Goal: Transaction & Acquisition: Purchase product/service

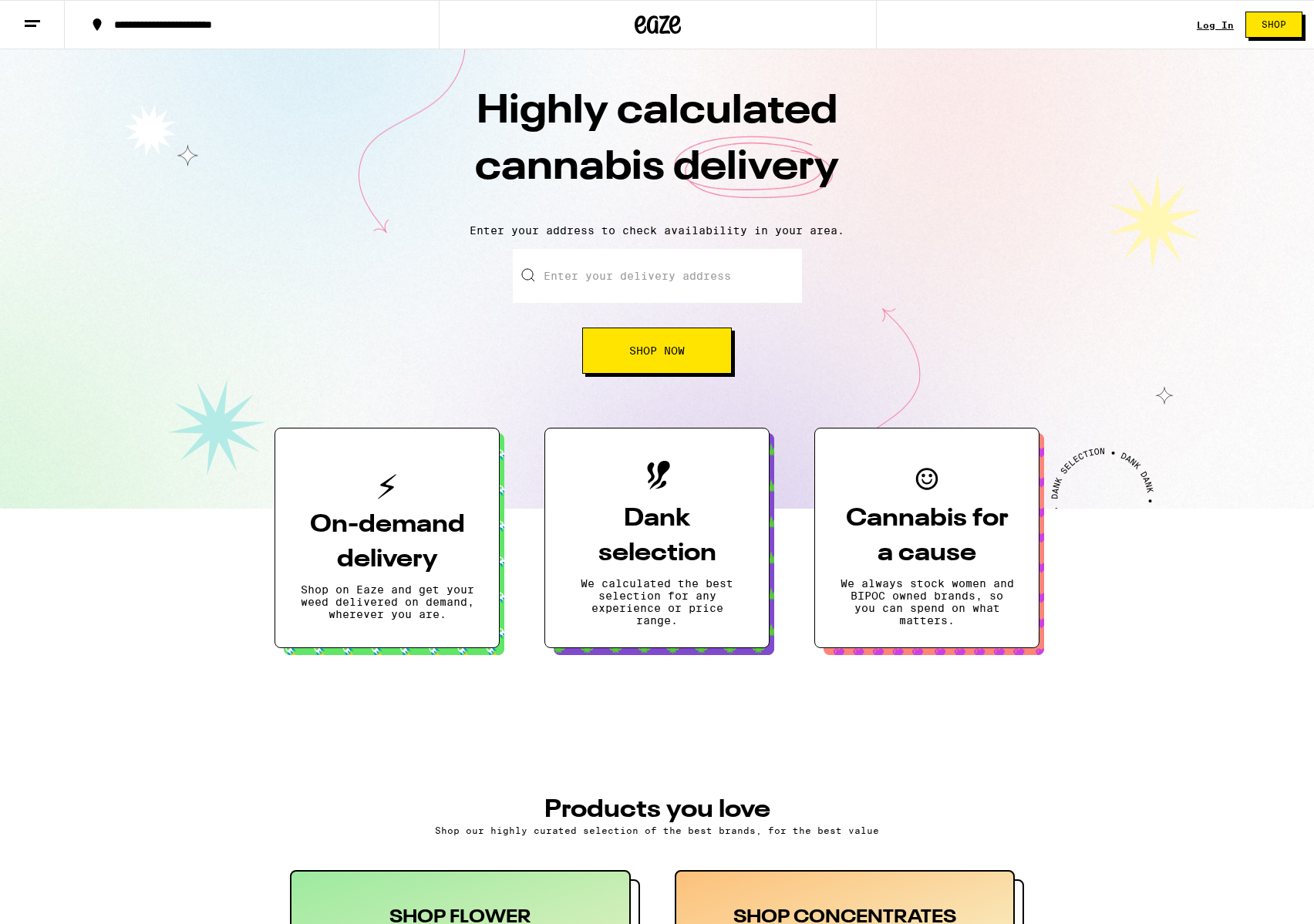
click at [1211, 22] on link "Log In" at bounding box center [1216, 25] width 37 height 10
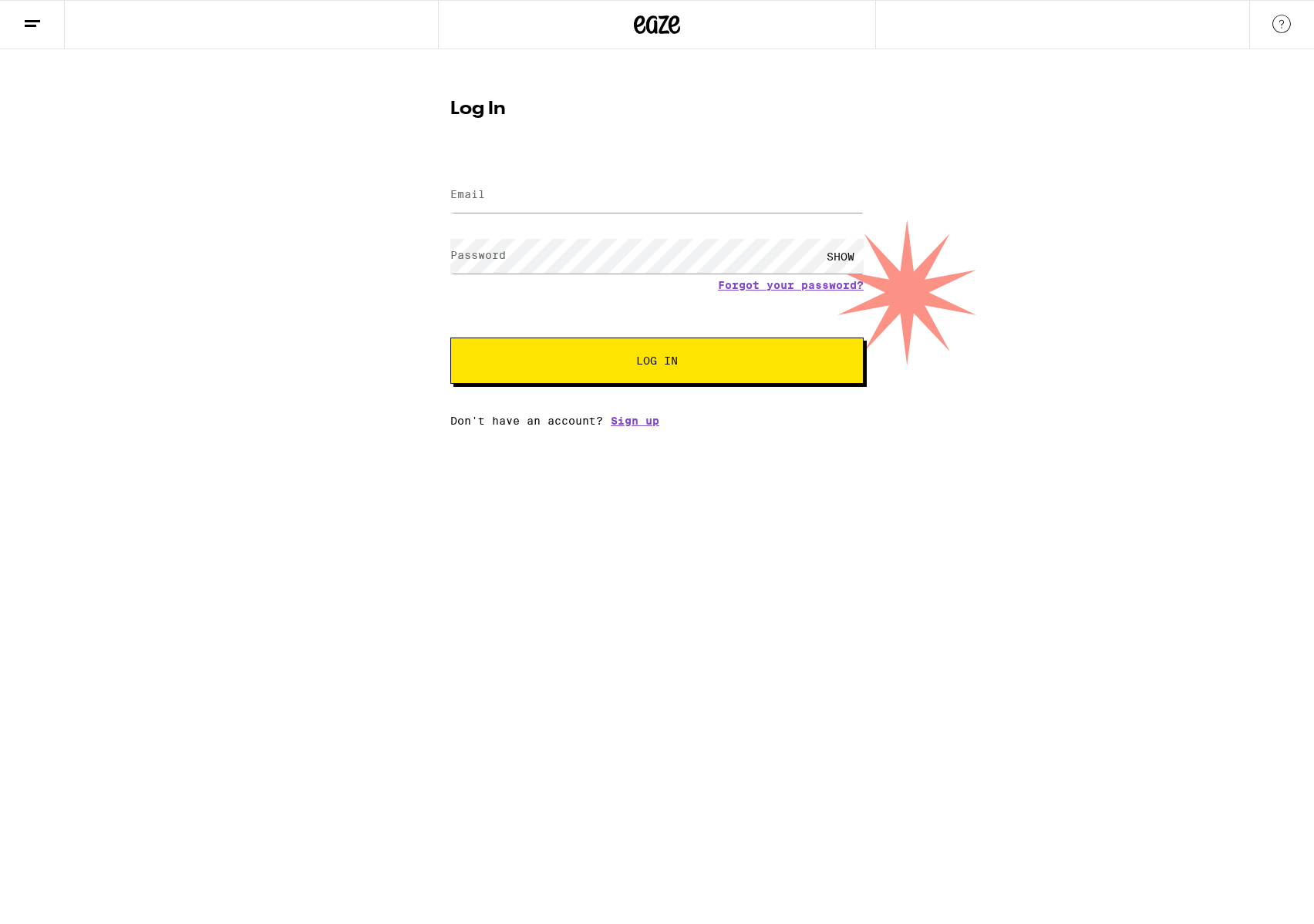
drag, startPoint x: 1114, startPoint y: 178, endPoint x: 1106, endPoint y: 180, distance: 8.2
click at [0, 427] on nordpass-portal at bounding box center [0, 427] width 0 height 0
type input "[PERSON_NAME][EMAIL_ADDRESS][DOMAIN_NAME]"
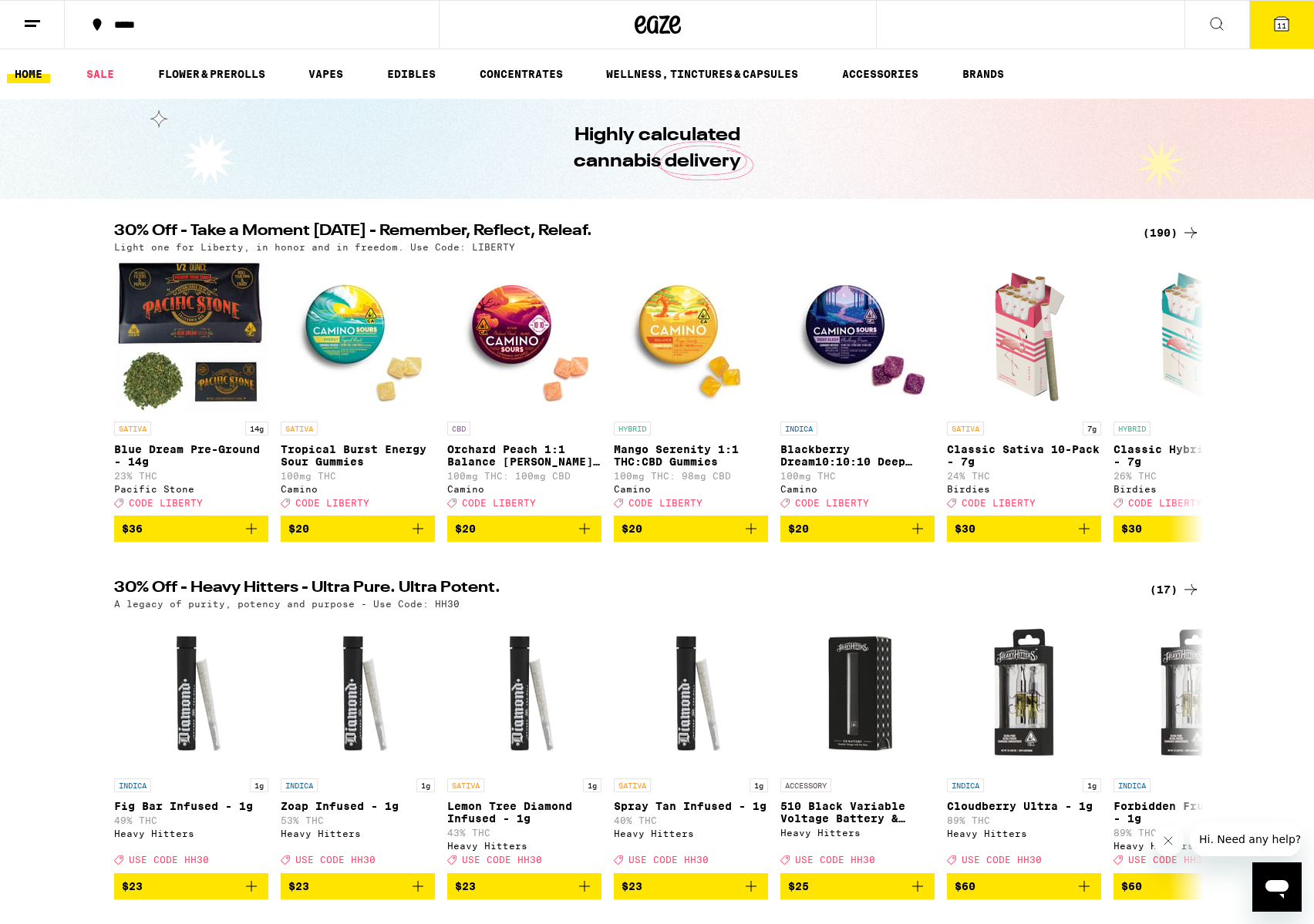
click at [1278, 25] on span "11" at bounding box center [1282, 25] width 9 height 9
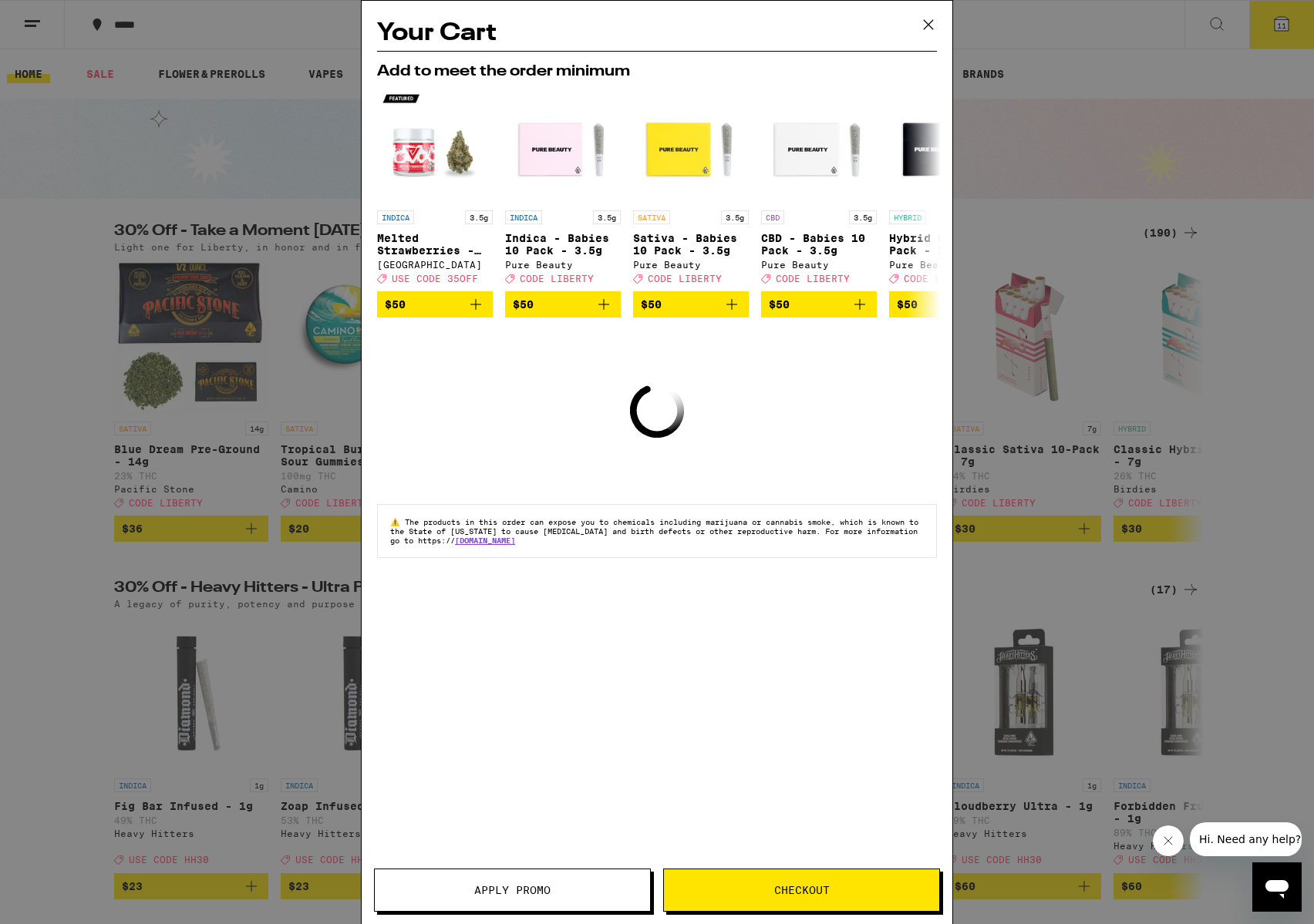
click at [929, 23] on icon at bounding box center [928, 24] width 23 height 23
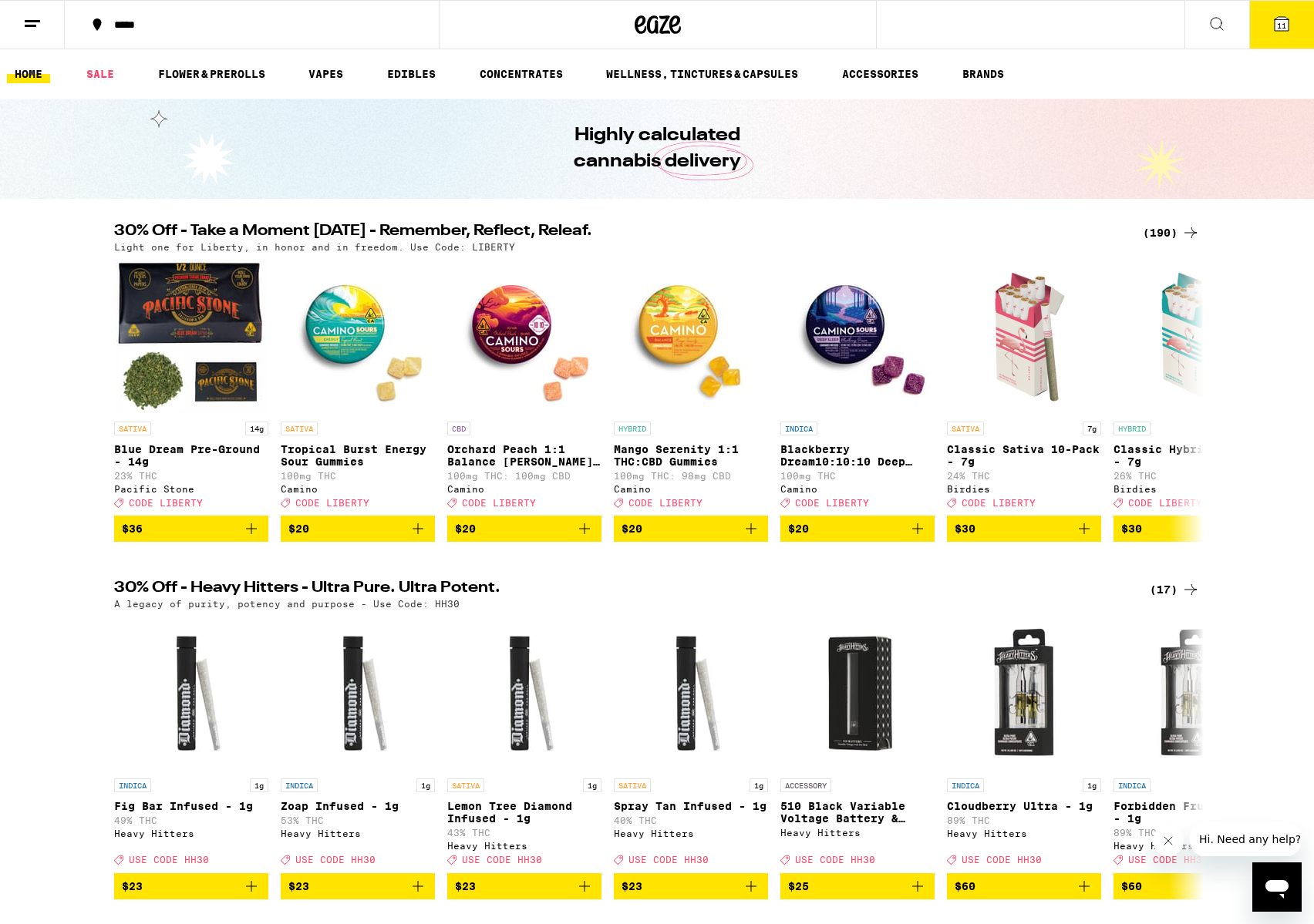
click at [1281, 23] on span "11" at bounding box center [1282, 25] width 9 height 9
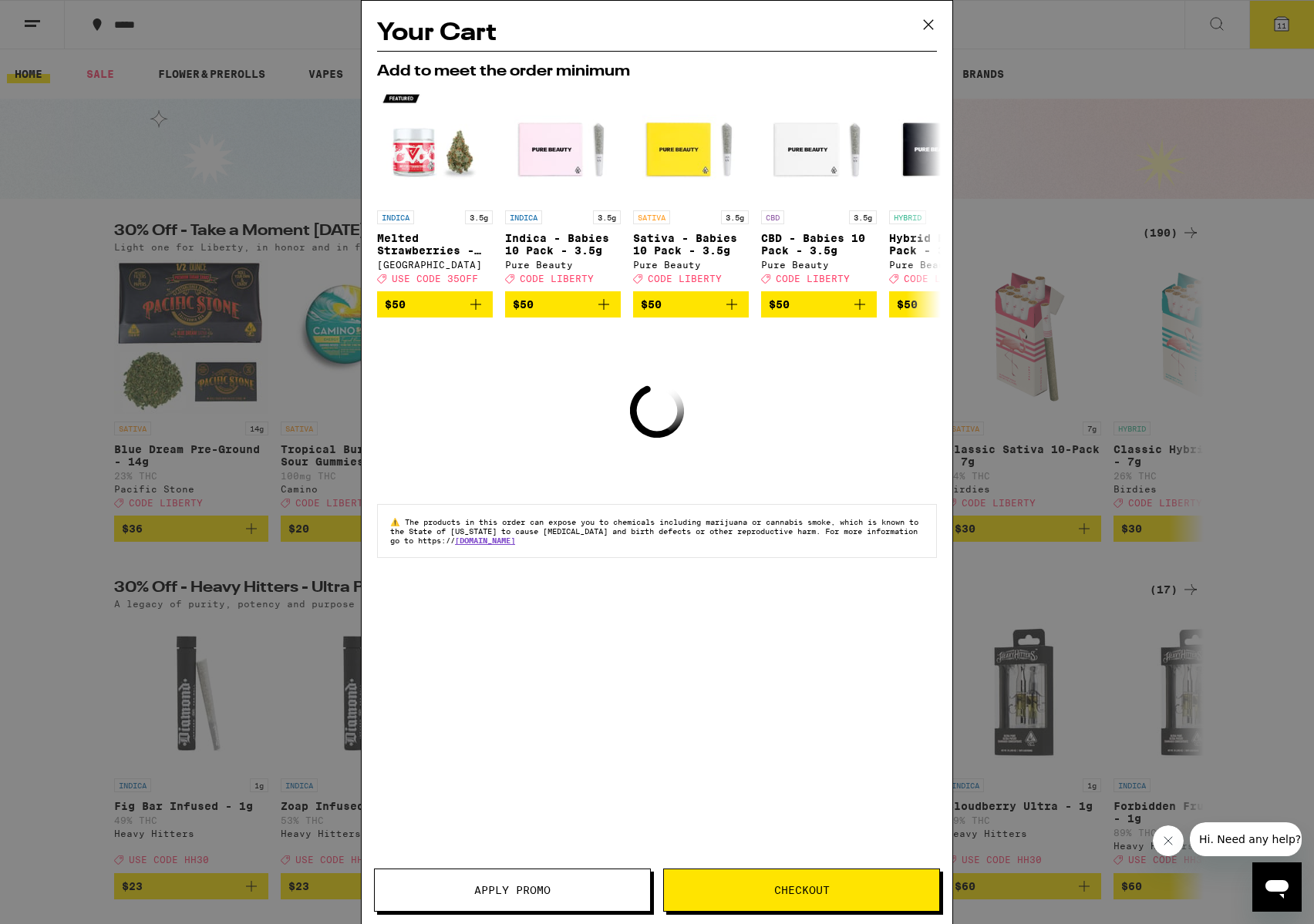
click at [924, 23] on icon at bounding box center [928, 24] width 23 height 23
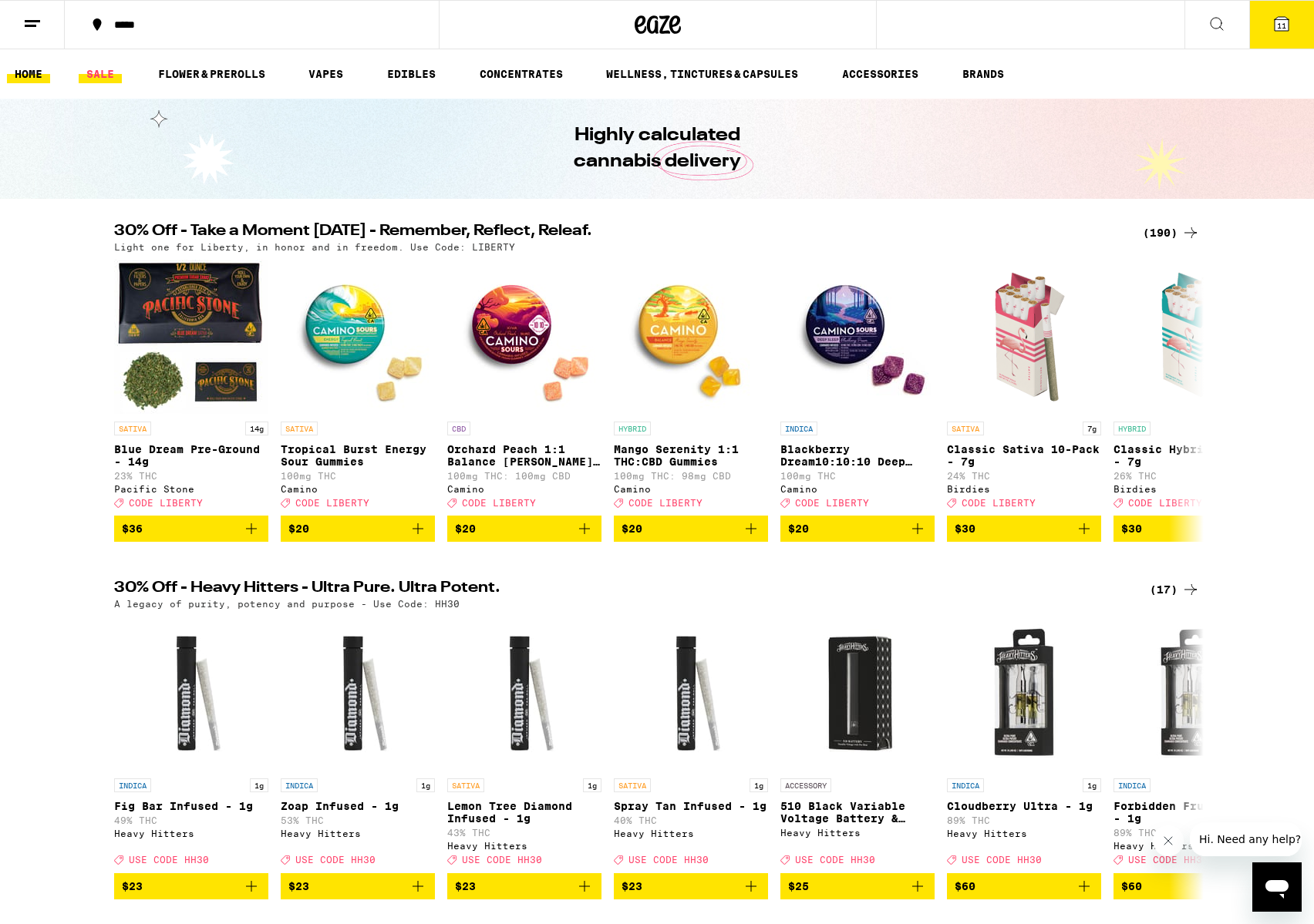
click at [99, 75] on link "SALE" at bounding box center [100, 74] width 43 height 19
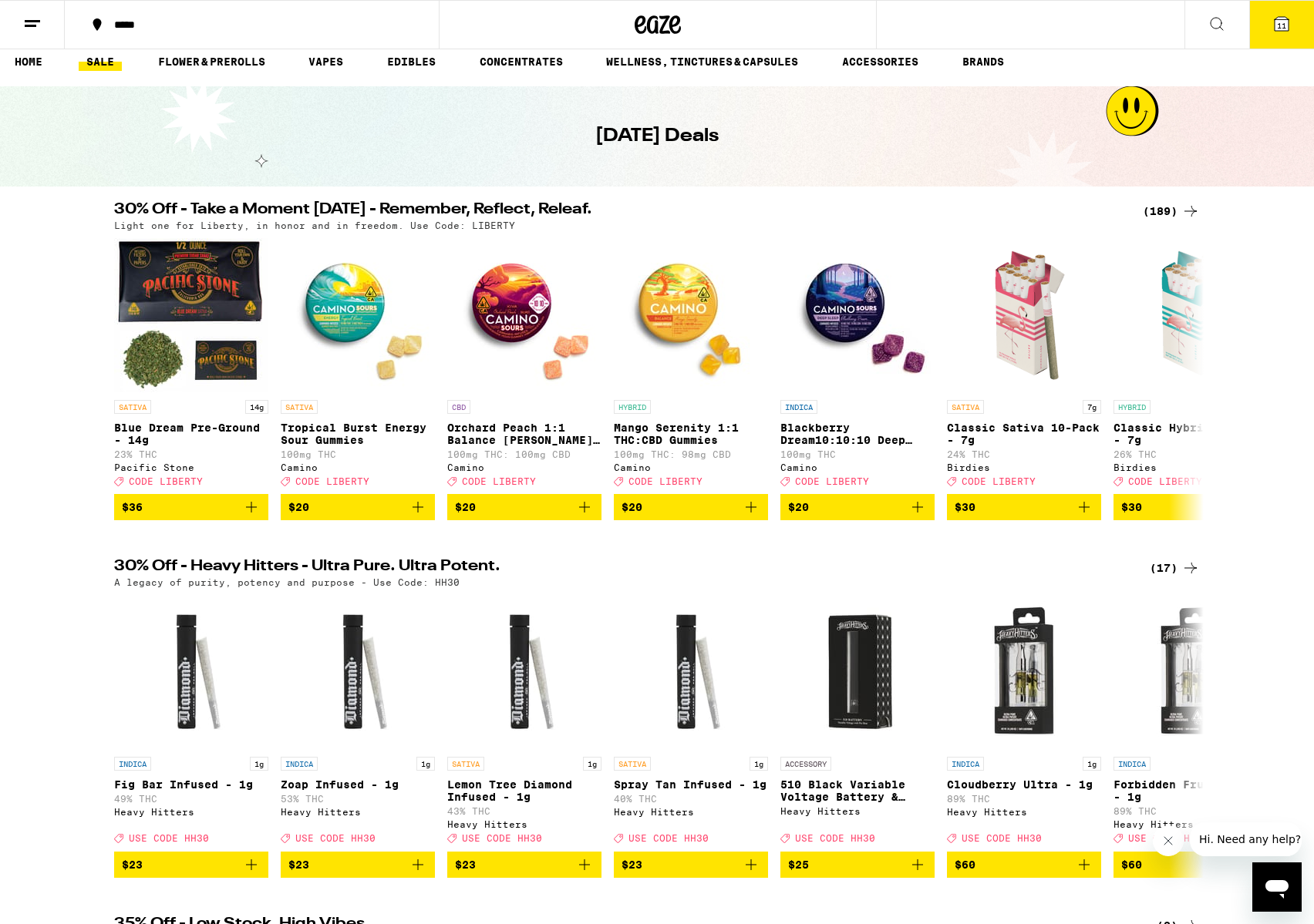
scroll to position [15, 0]
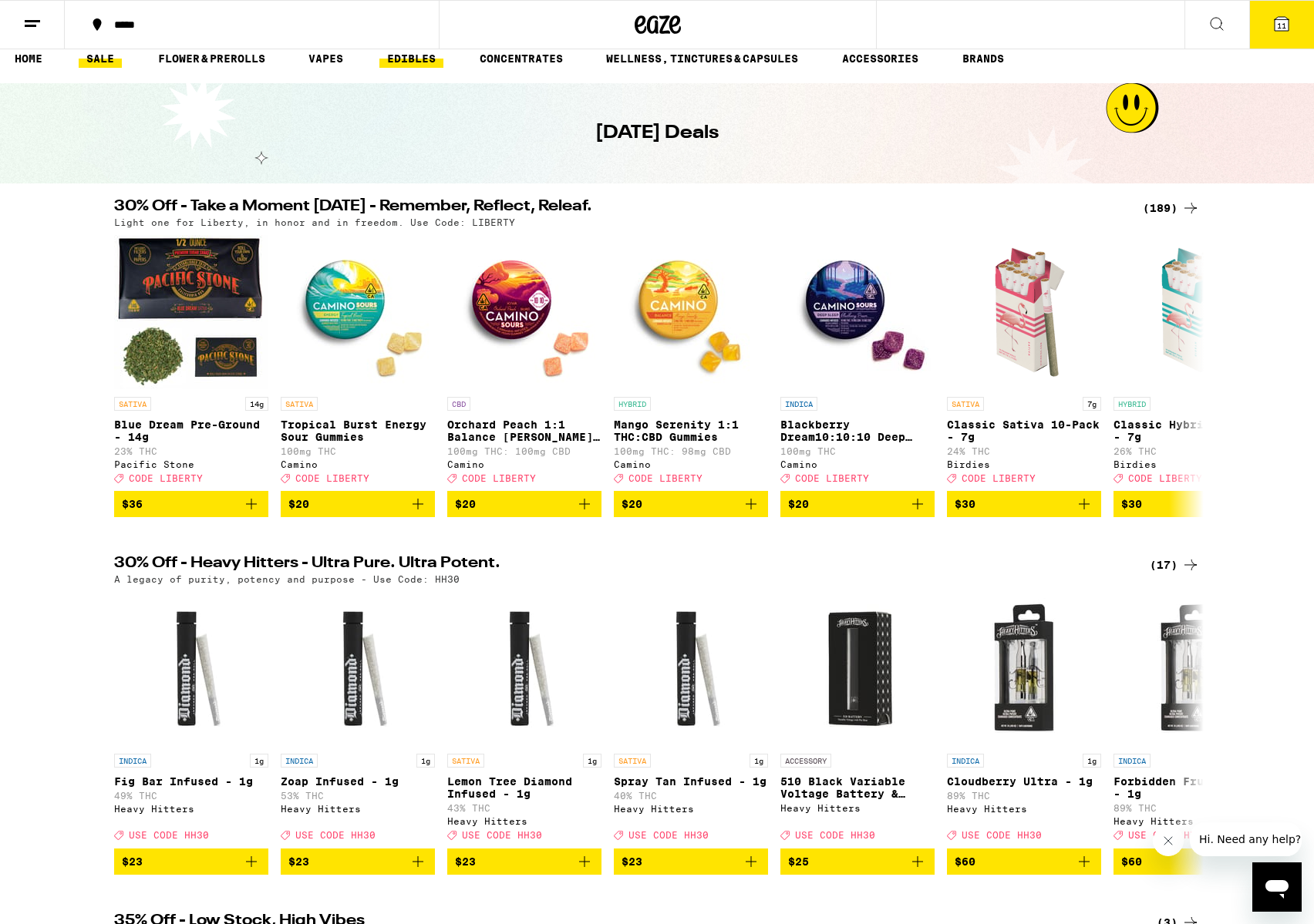
click at [398, 60] on link "EDIBLES" at bounding box center [412, 58] width 64 height 19
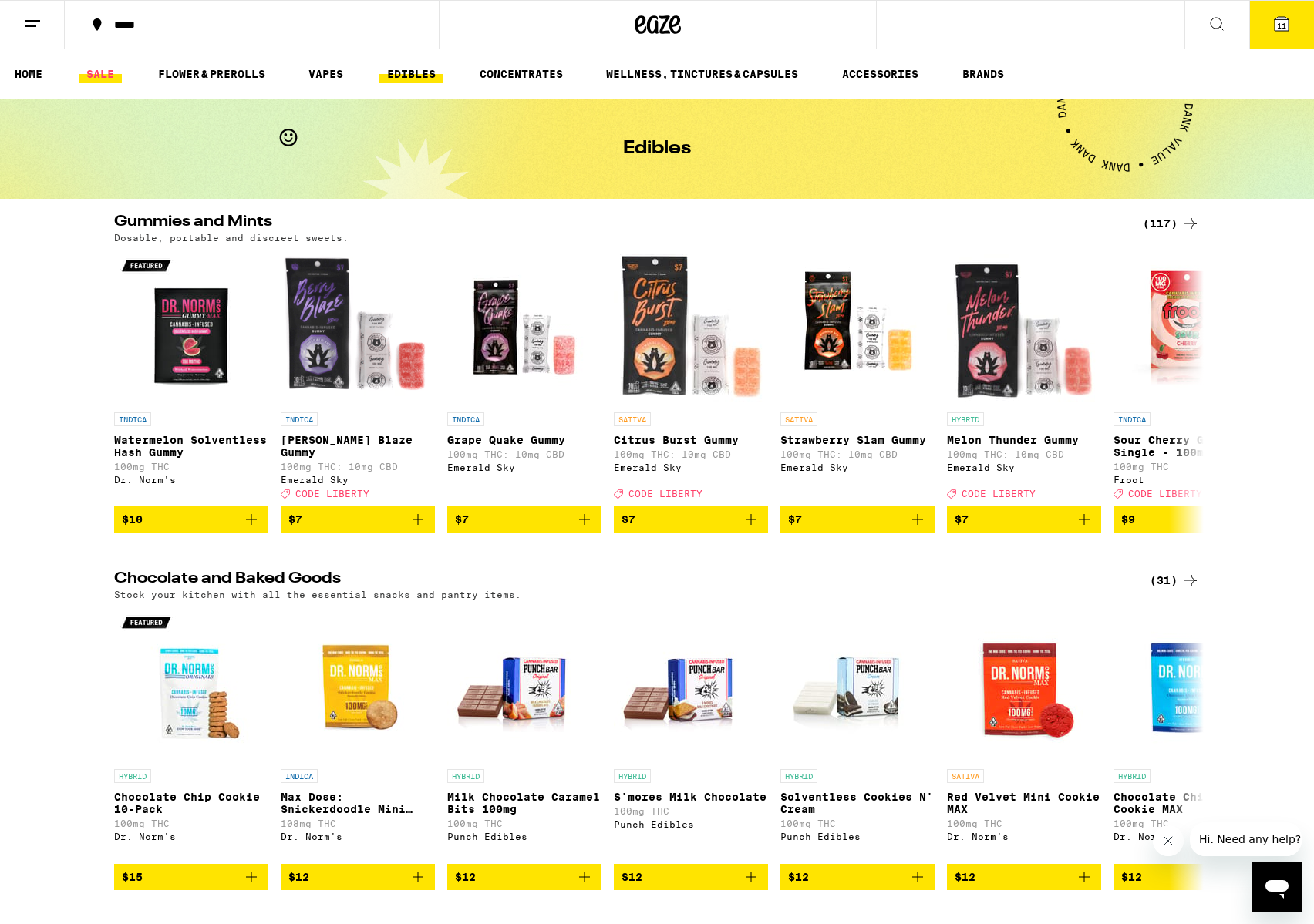
click at [90, 80] on link "SALE" at bounding box center [100, 74] width 43 height 19
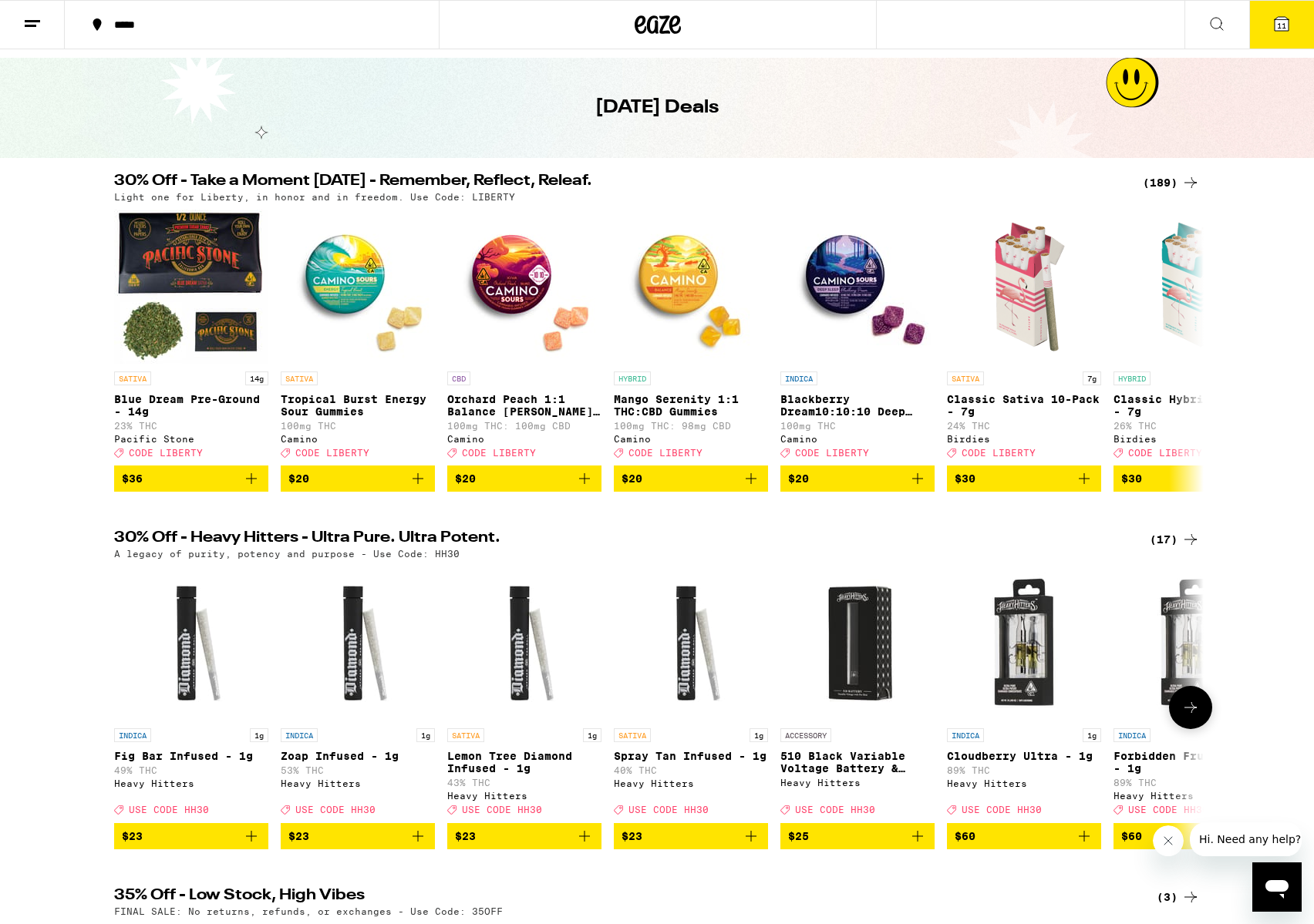
scroll to position [45, 0]
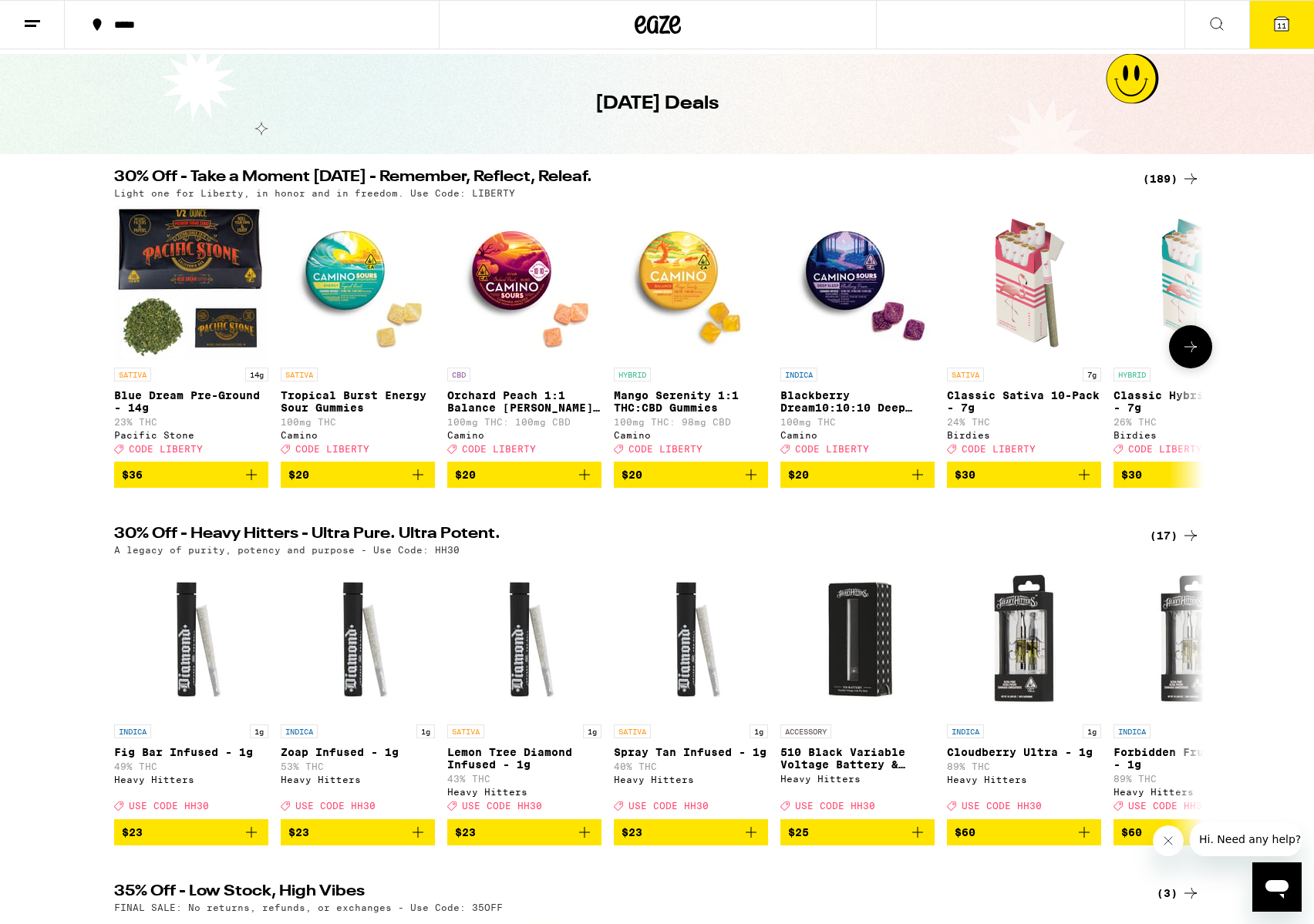
click at [1180, 348] on button at bounding box center [1190, 346] width 43 height 43
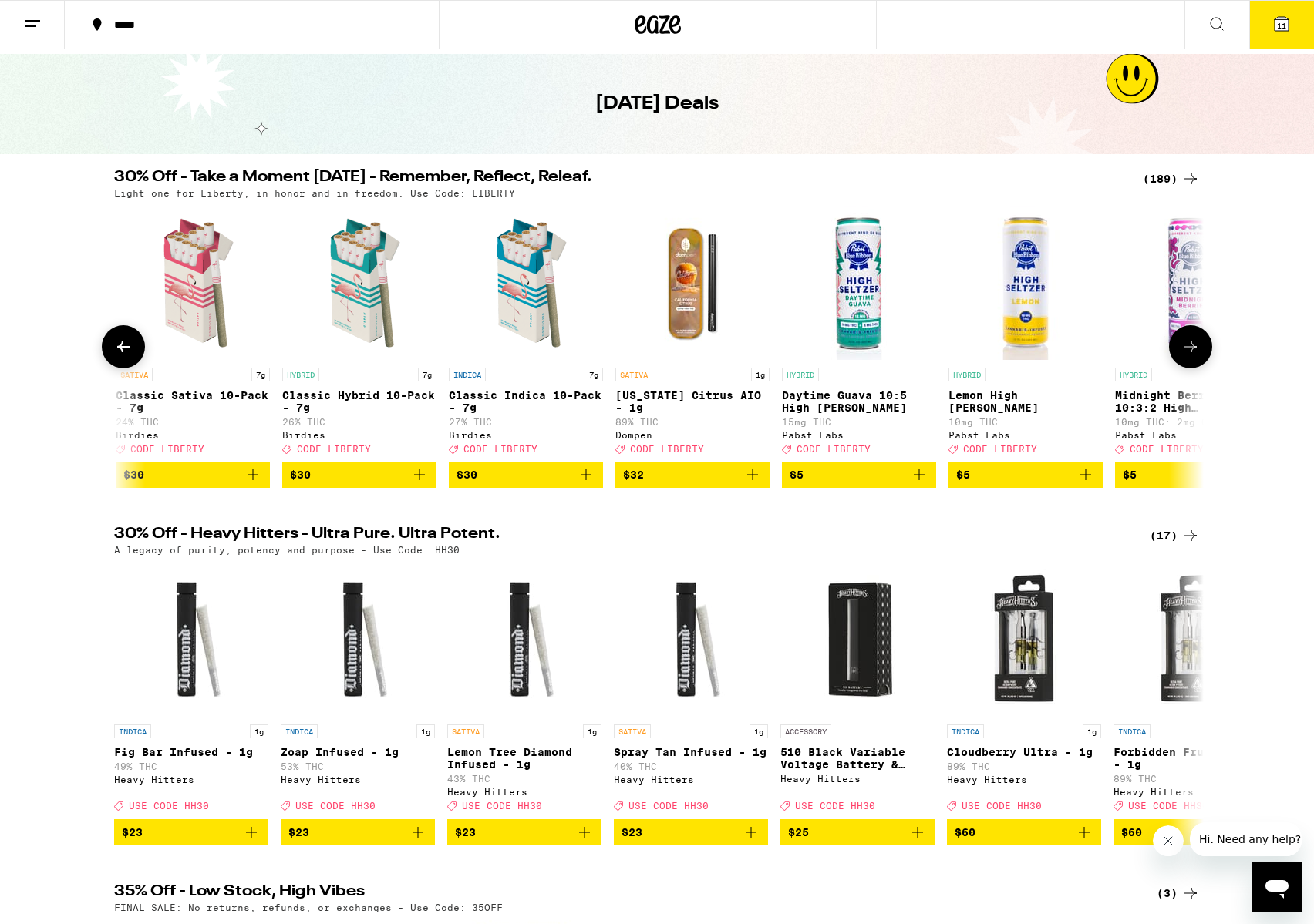
scroll to position [0, 918]
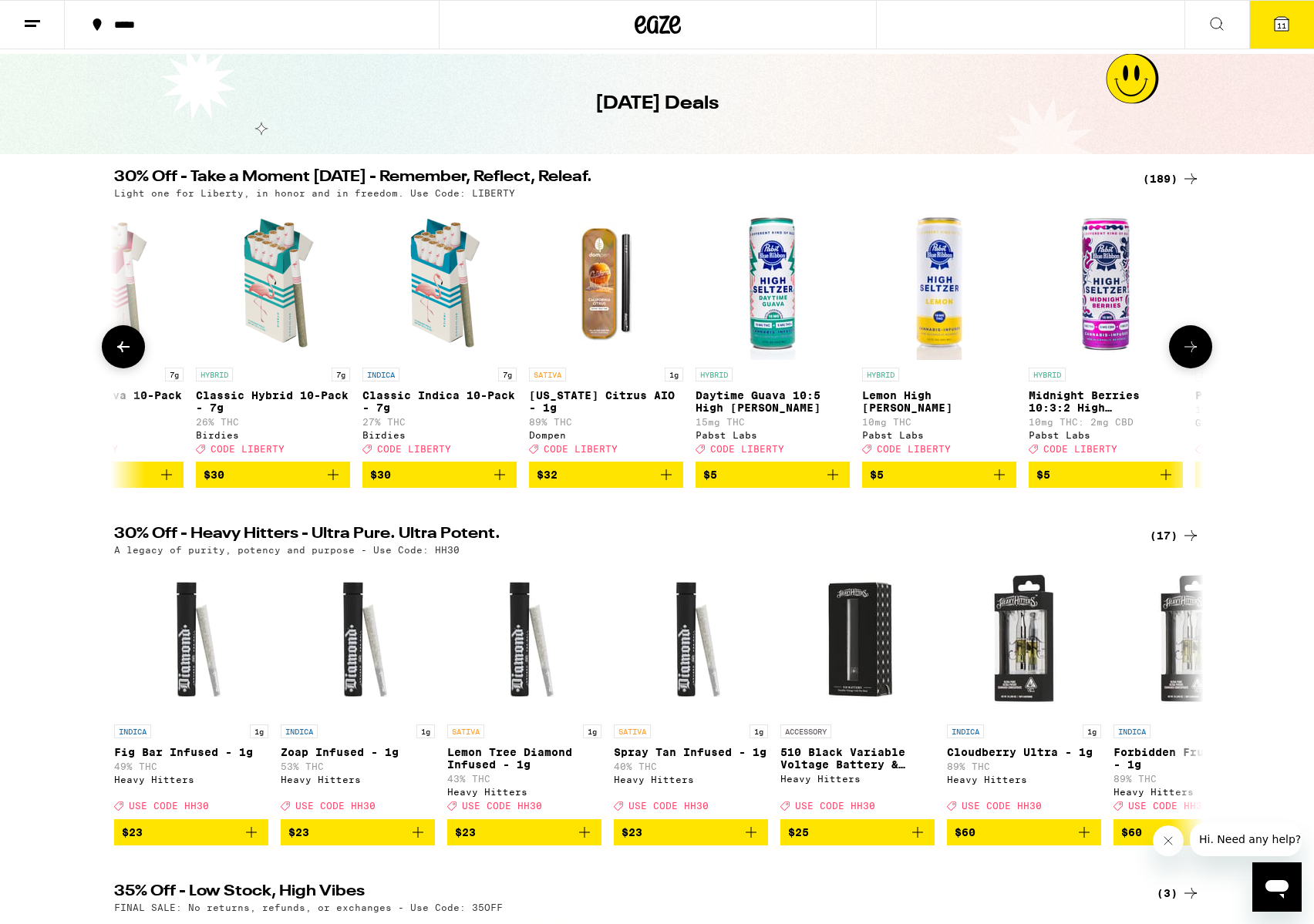
click at [1190, 350] on icon at bounding box center [1191, 347] width 19 height 19
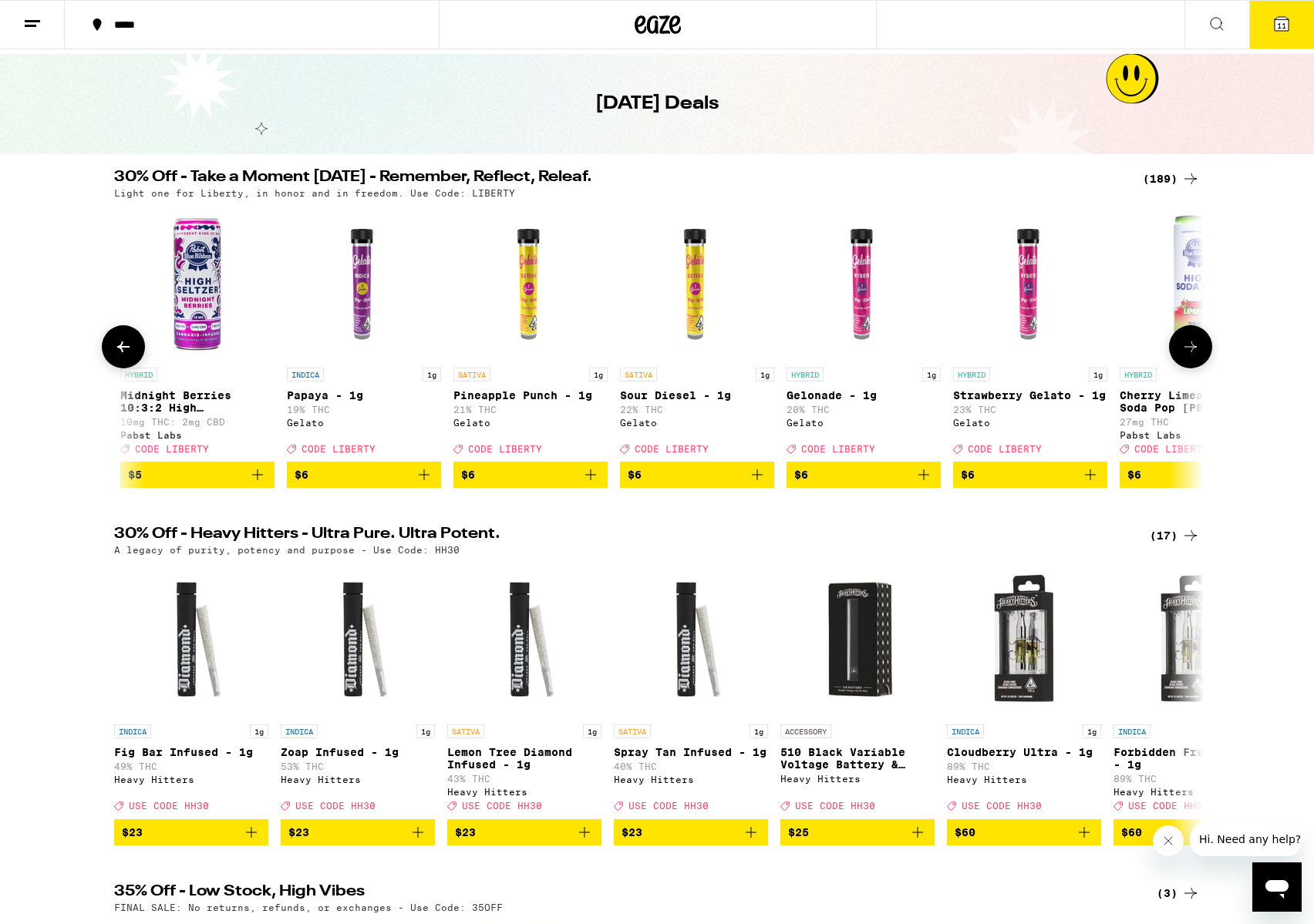
scroll to position [0, 1836]
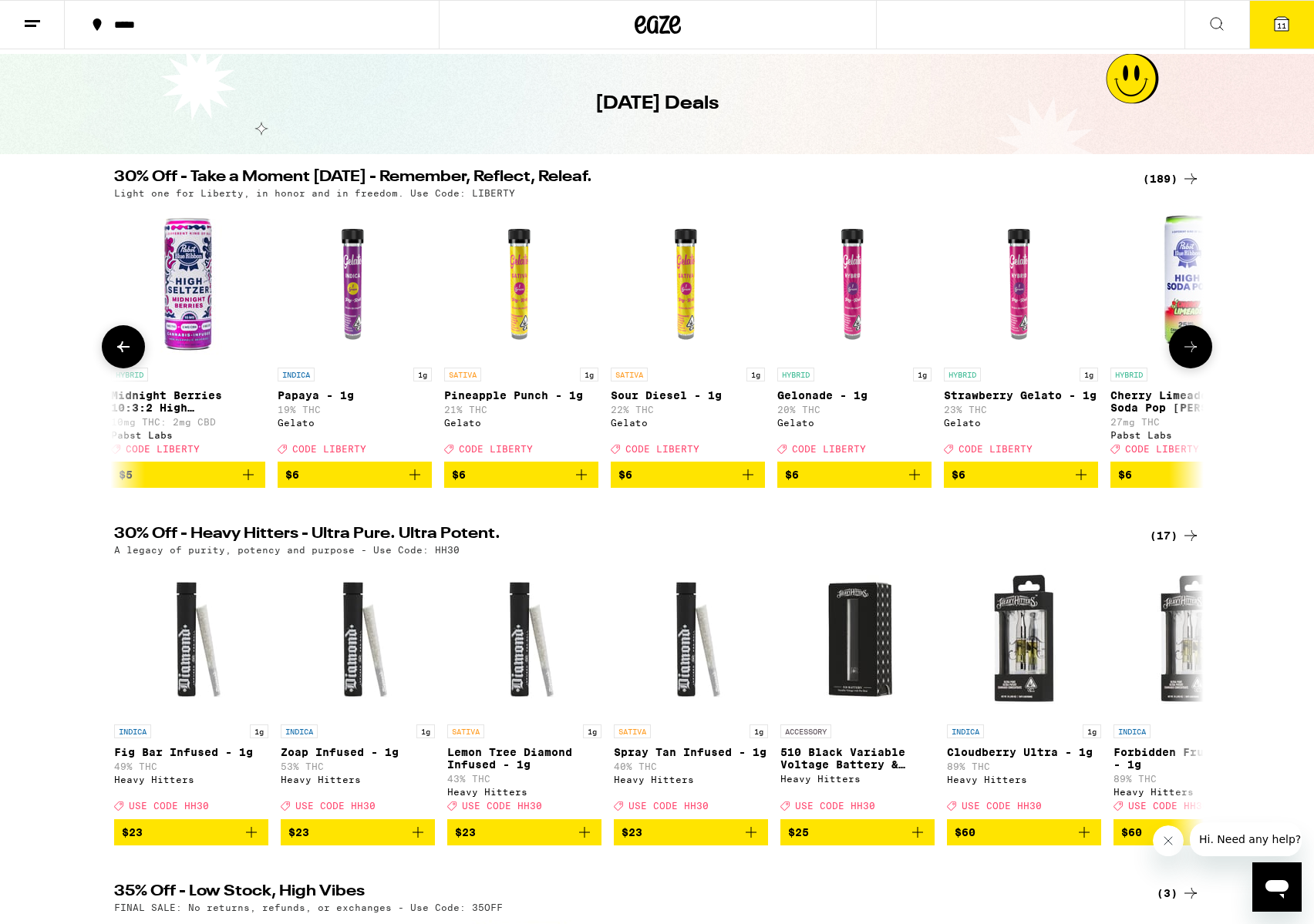
click at [1190, 350] on icon at bounding box center [1191, 347] width 19 height 19
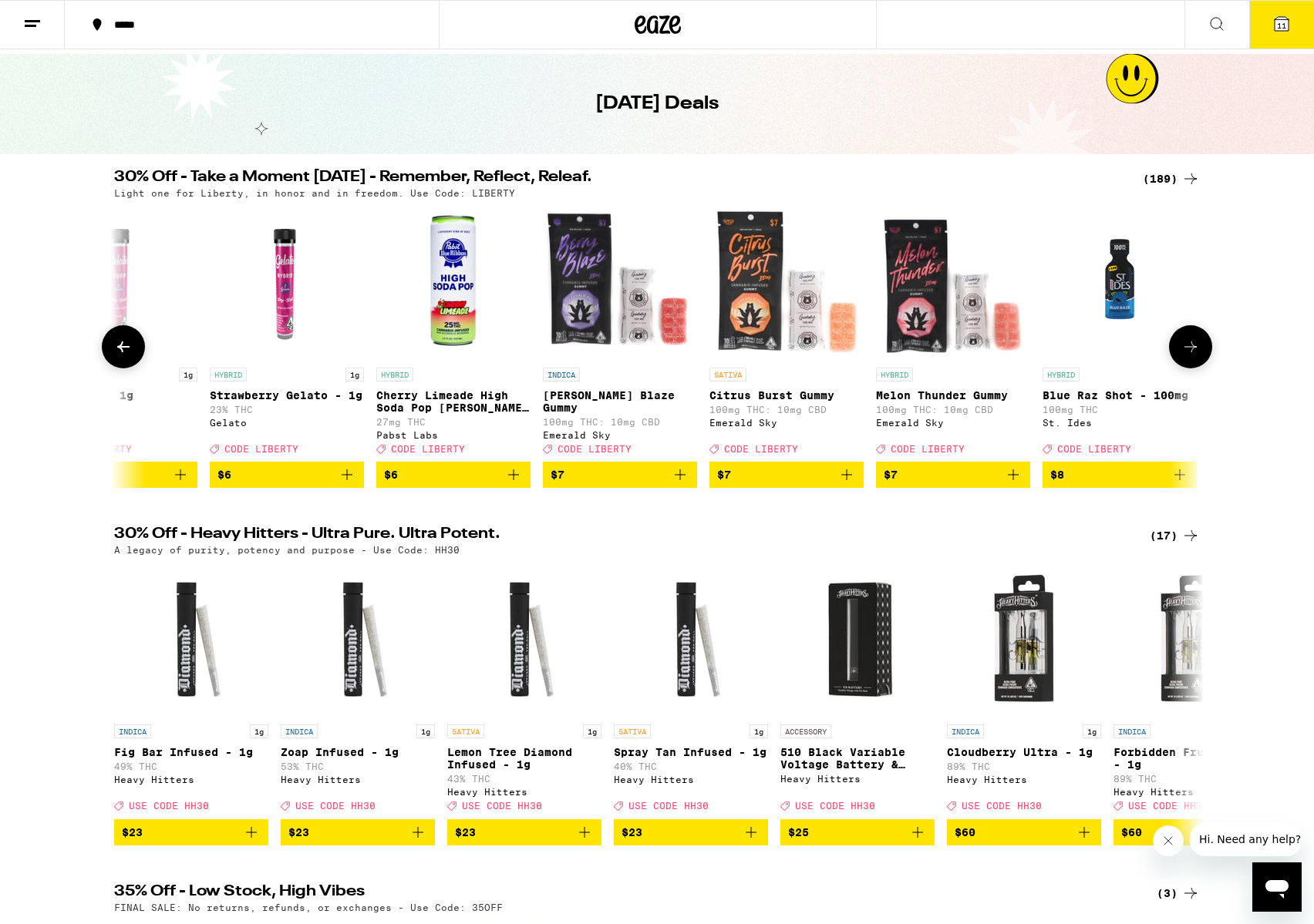
scroll to position [0, 2753]
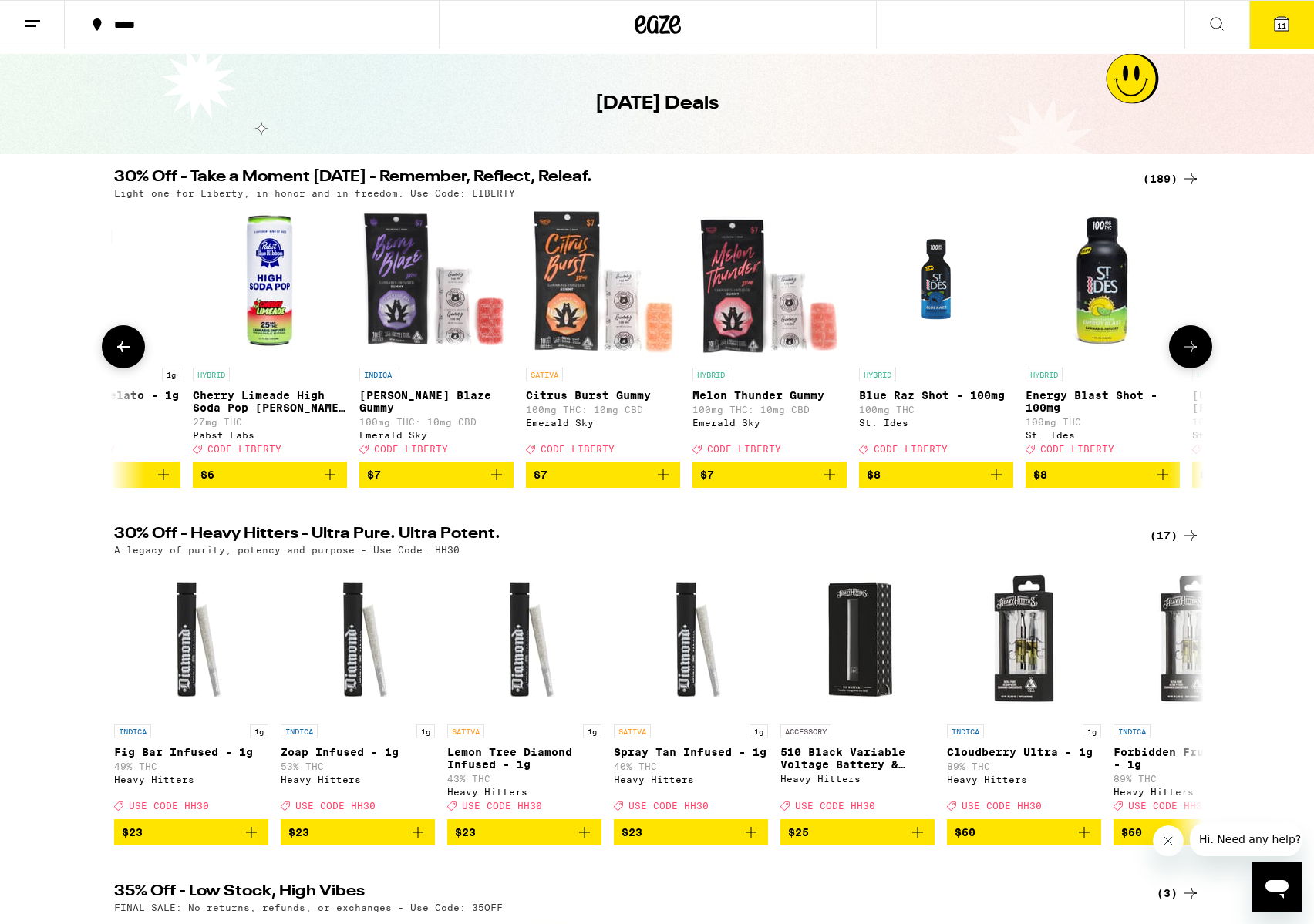
click at [1191, 350] on icon at bounding box center [1191, 347] width 19 height 19
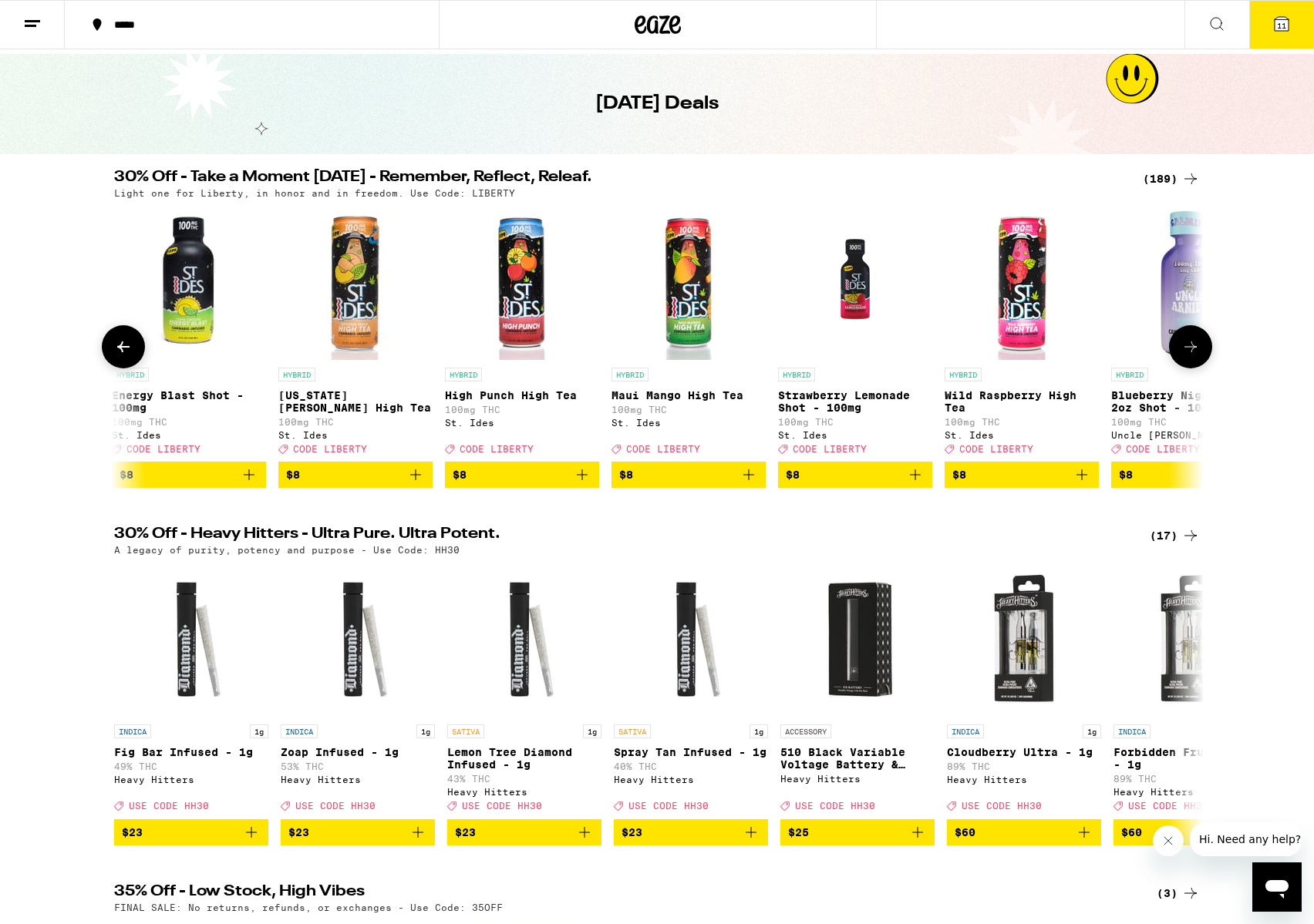
scroll to position [0, 3671]
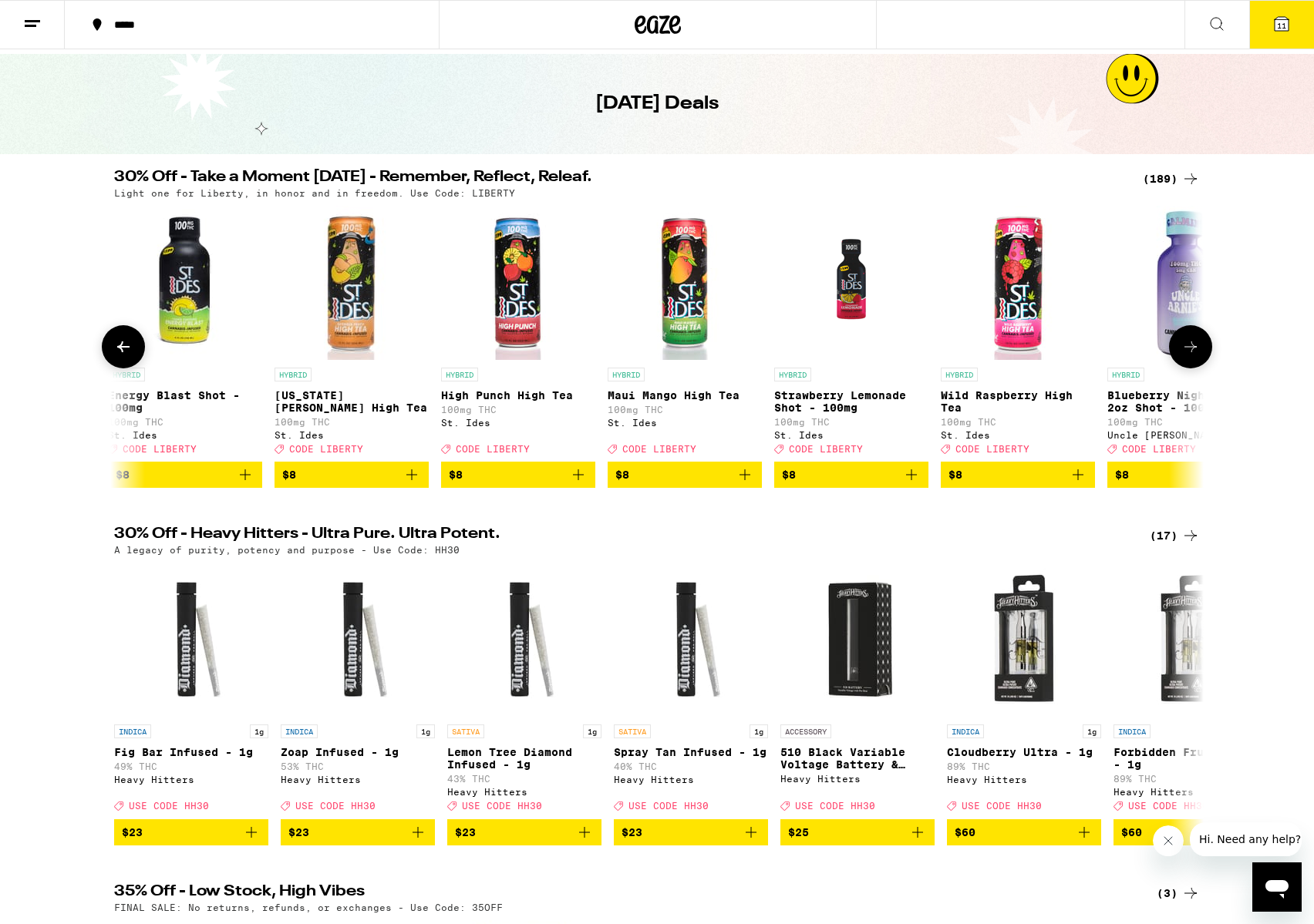
click at [1191, 350] on icon at bounding box center [1190, 346] width 13 height 11
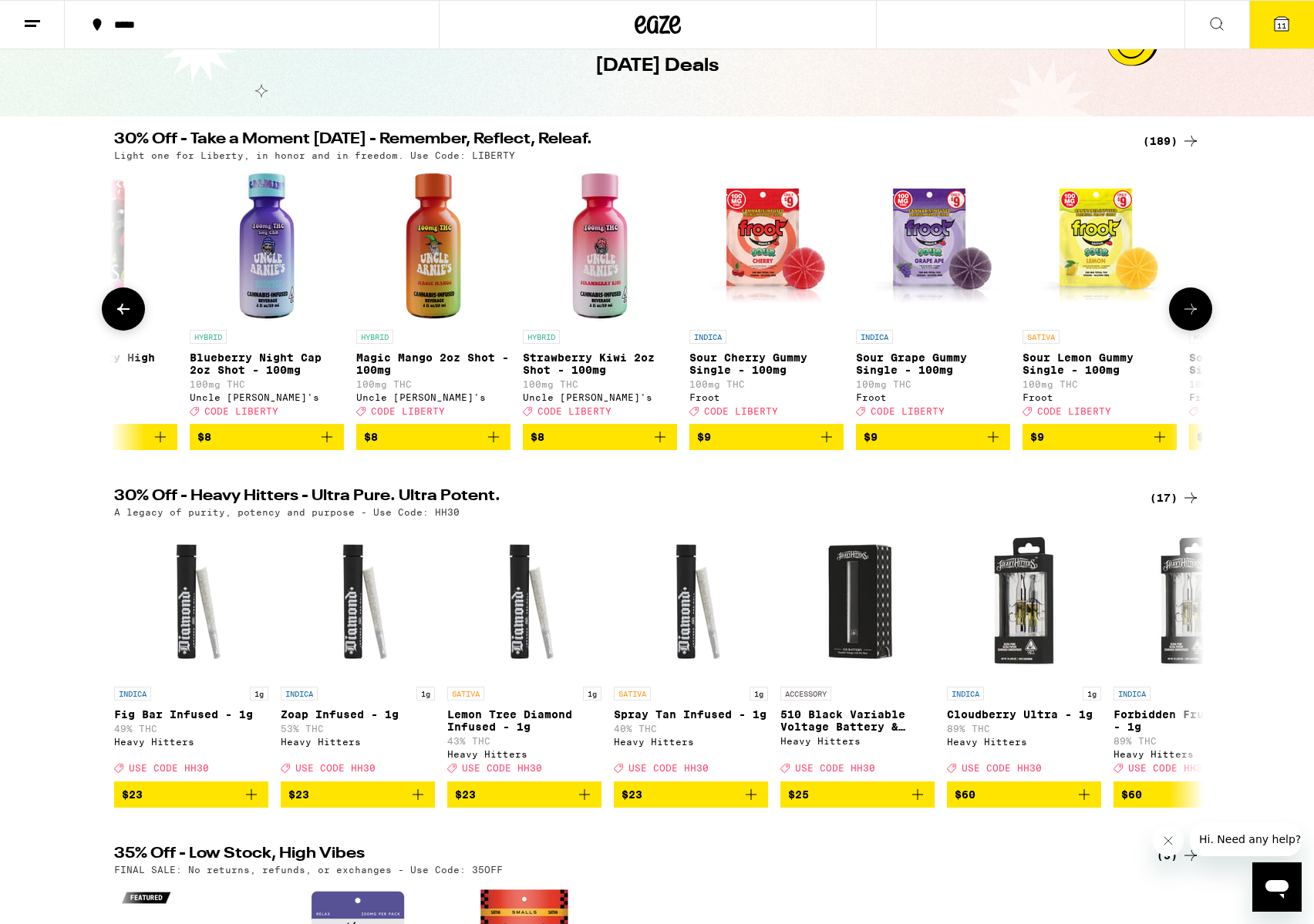
scroll to position [0, 0]
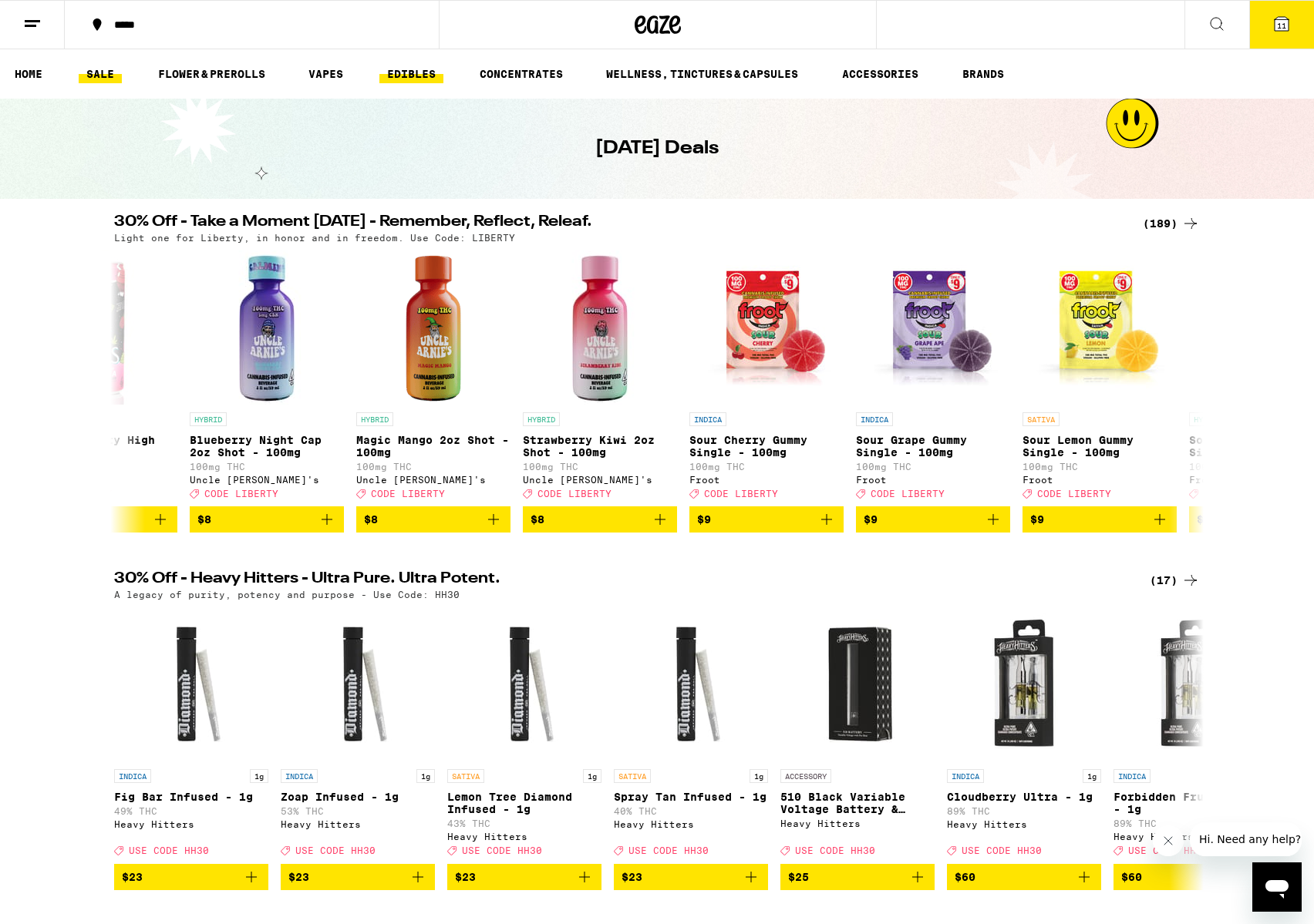
click at [396, 74] on link "EDIBLES" at bounding box center [412, 74] width 64 height 19
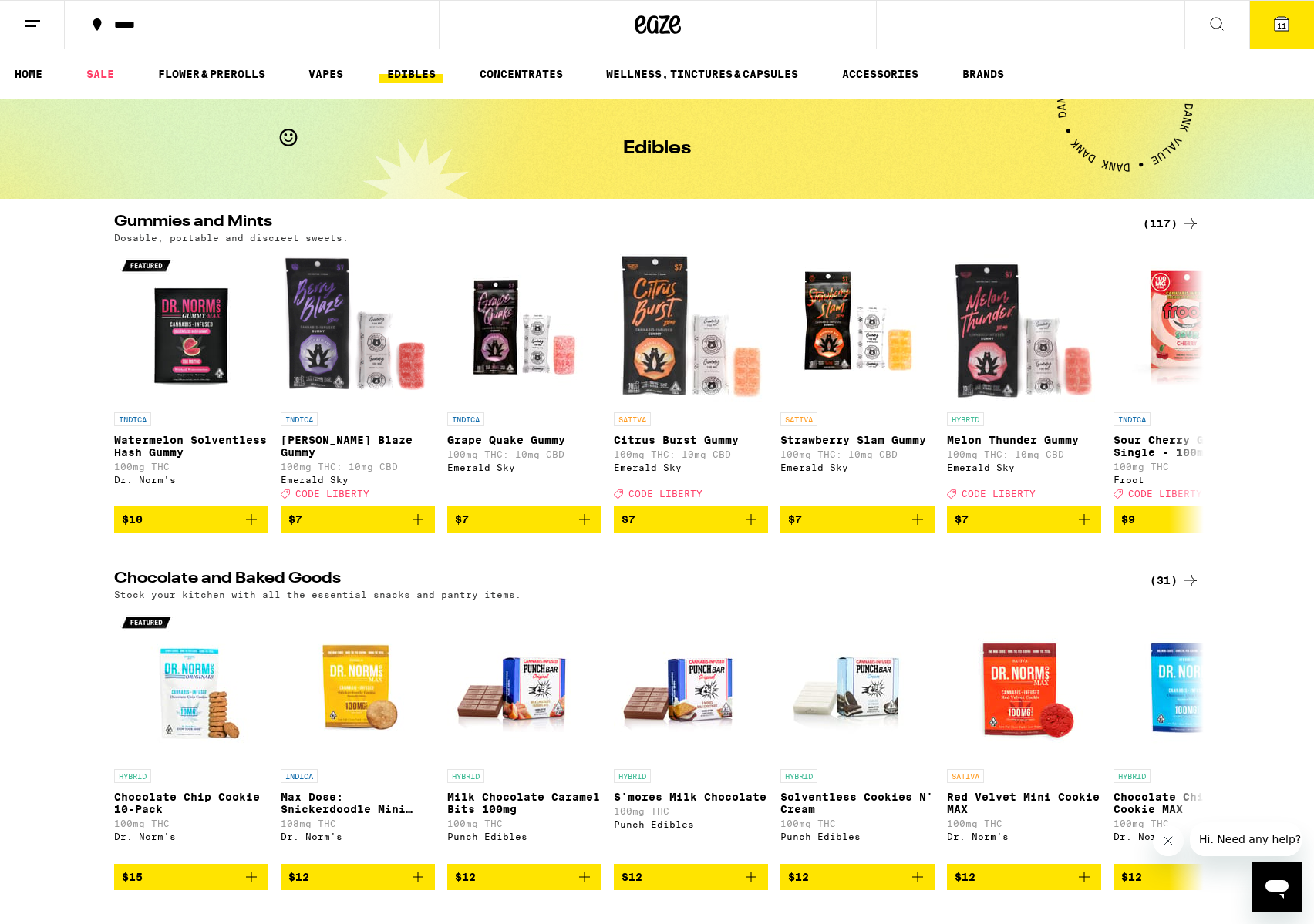
click at [1278, 25] on span "11" at bounding box center [1282, 25] width 9 height 9
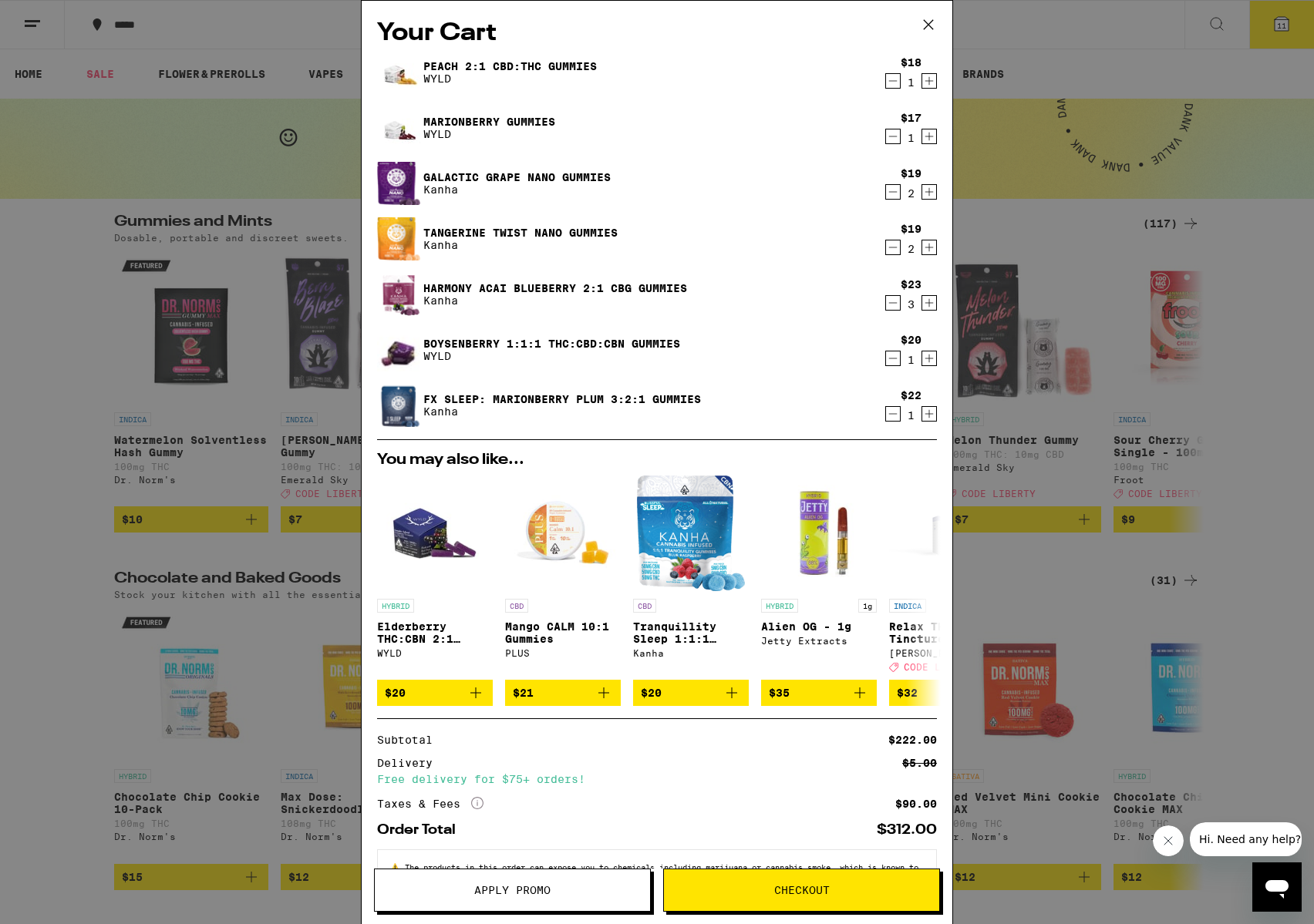
click at [933, 417] on icon "Increment" at bounding box center [929, 414] width 14 height 19
click at [929, 140] on icon "Increment" at bounding box center [929, 137] width 8 height 8
click at [777, 892] on span "Checkout" at bounding box center [802, 890] width 56 height 11
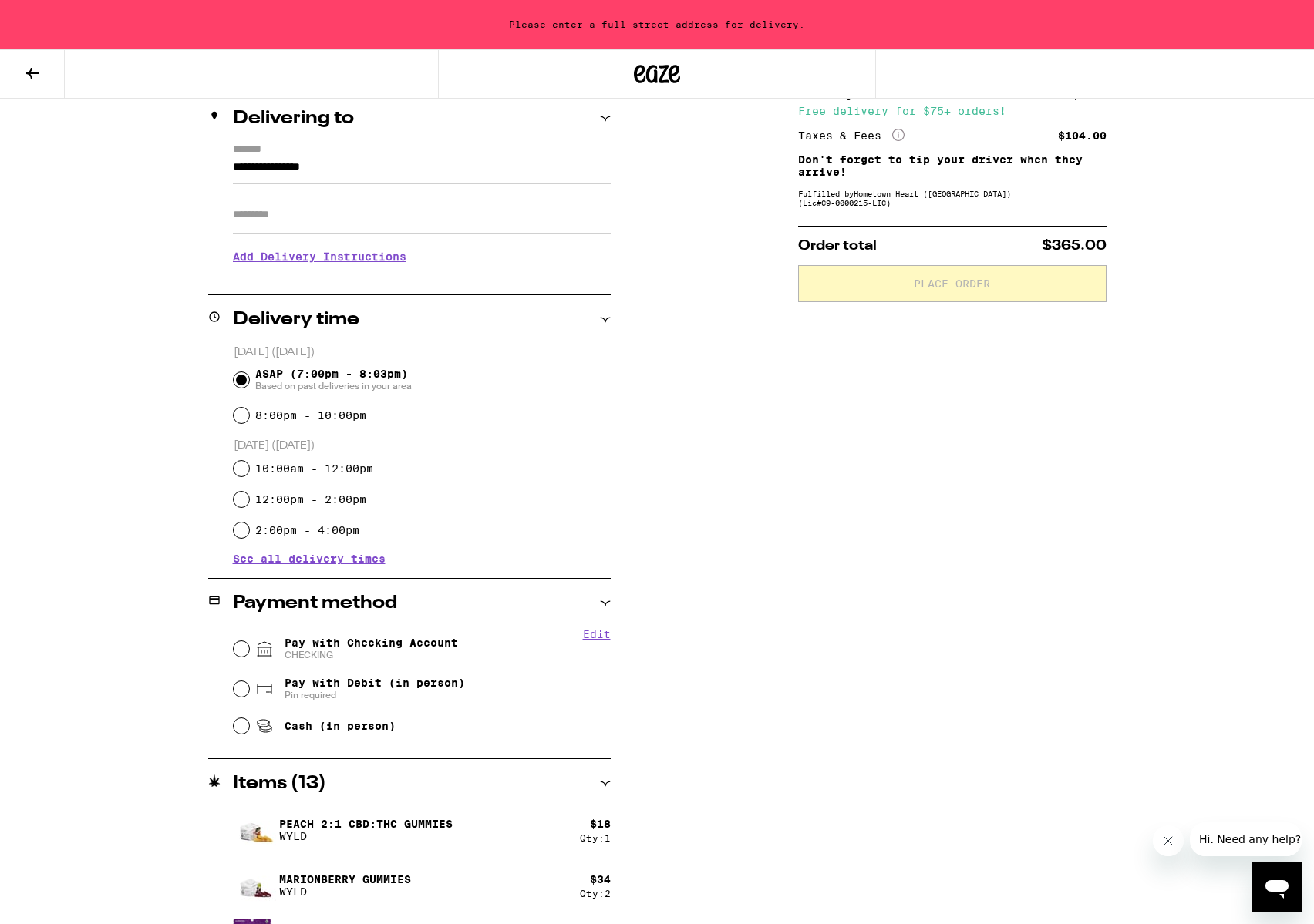
scroll to position [184, 0]
click at [245, 656] on input "Pay with Checking Account CHECKING" at bounding box center [241, 650] width 15 height 15
radio input "true"
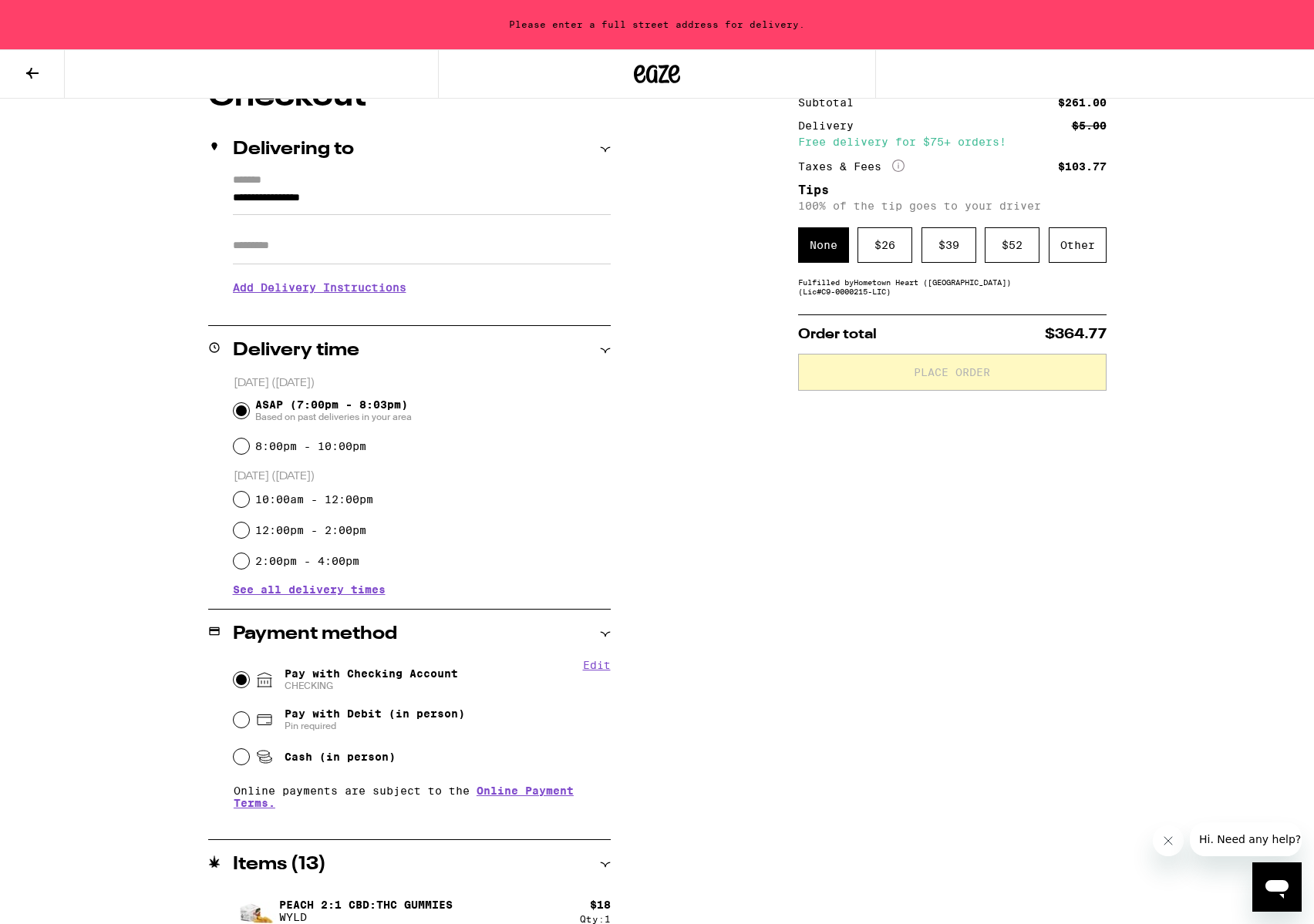
scroll to position [0, 0]
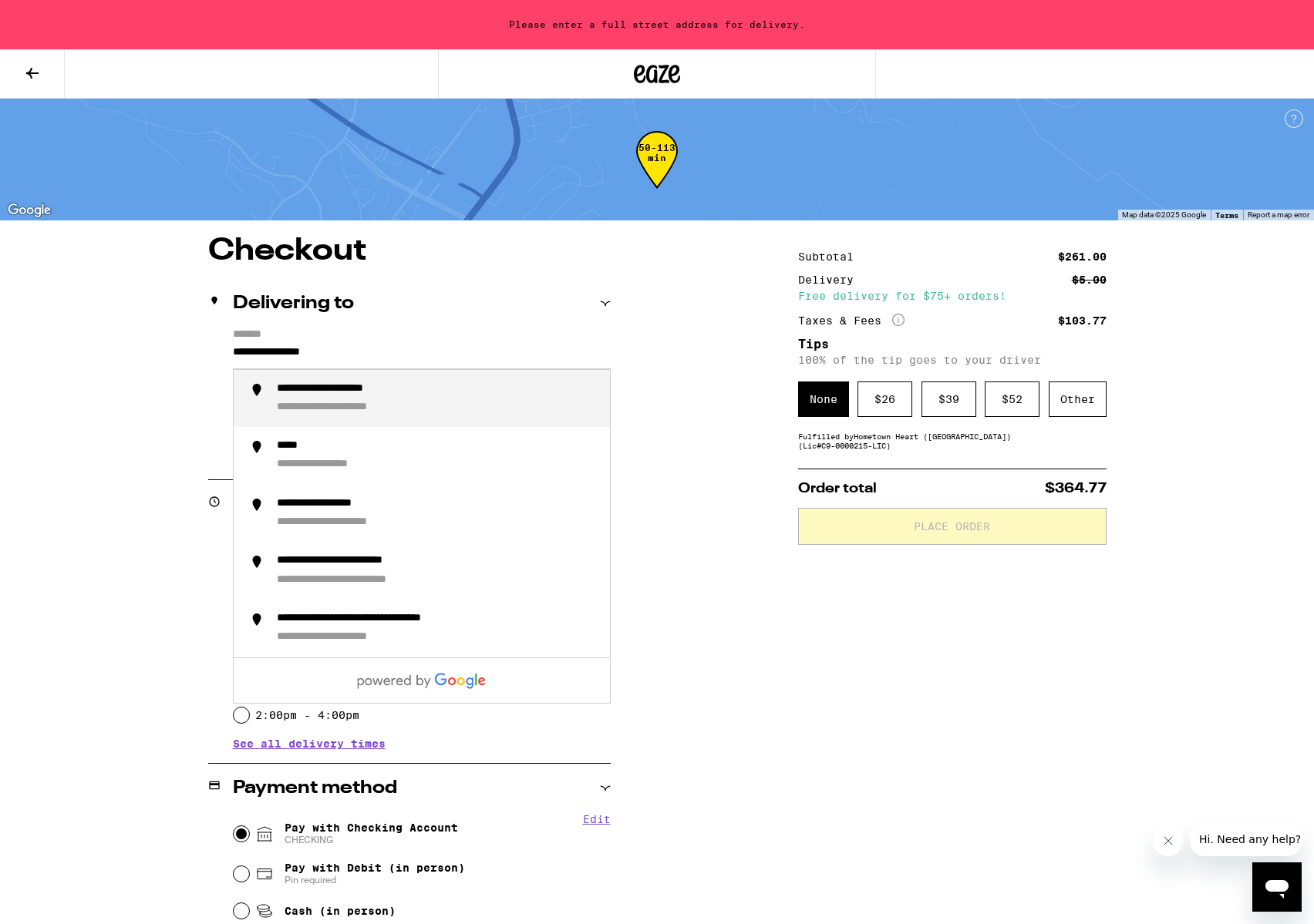
drag, startPoint x: 366, startPoint y: 348, endPoint x: 291, endPoint y: 356, distance: 75.4
click at [291, 356] on input "**********" at bounding box center [422, 356] width 378 height 26
click at [236, 355] on input "**********" at bounding box center [422, 356] width 378 height 26
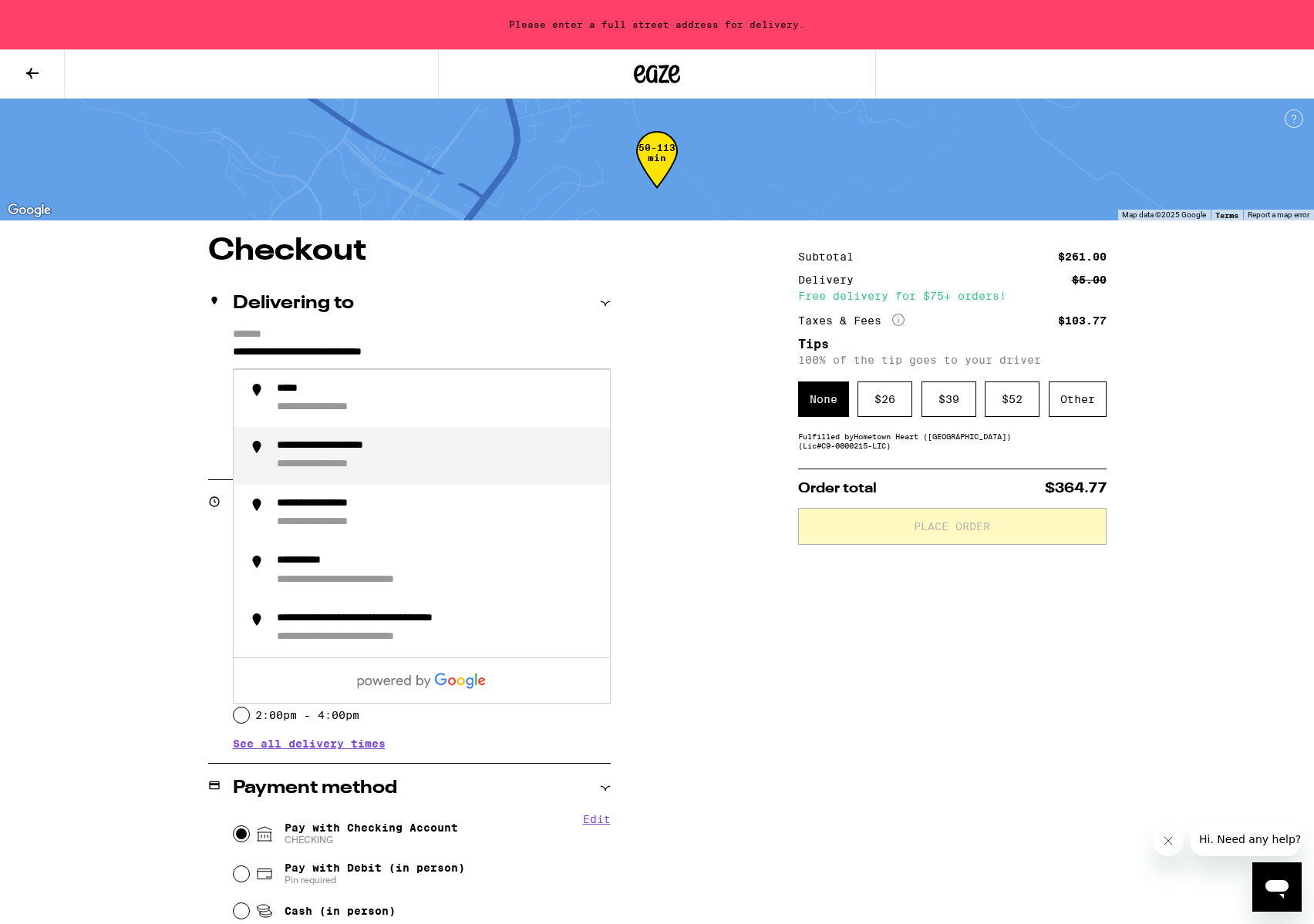
click at [343, 481] on li "**********" at bounding box center [422, 456] width 376 height 58
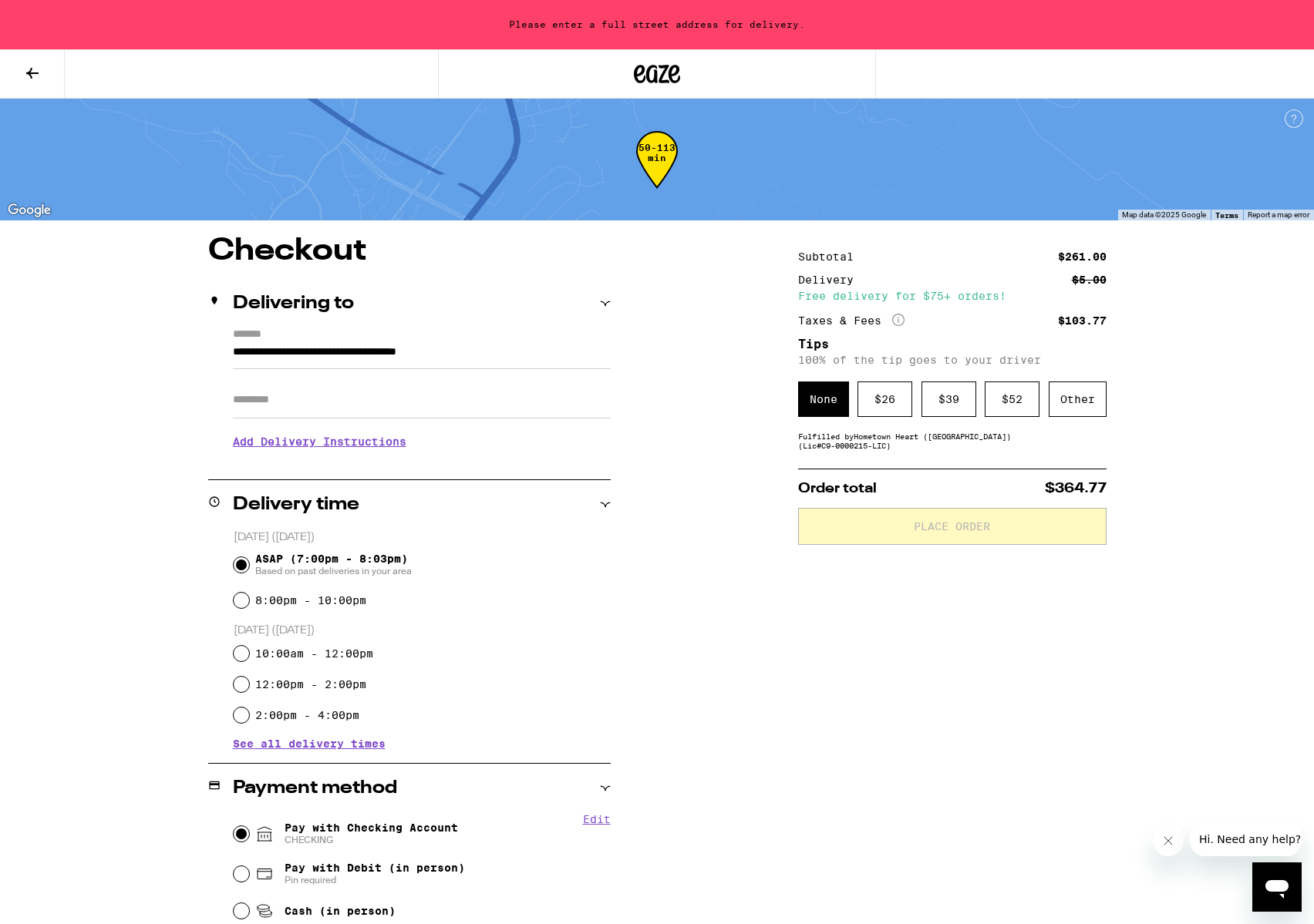
type input "**********"
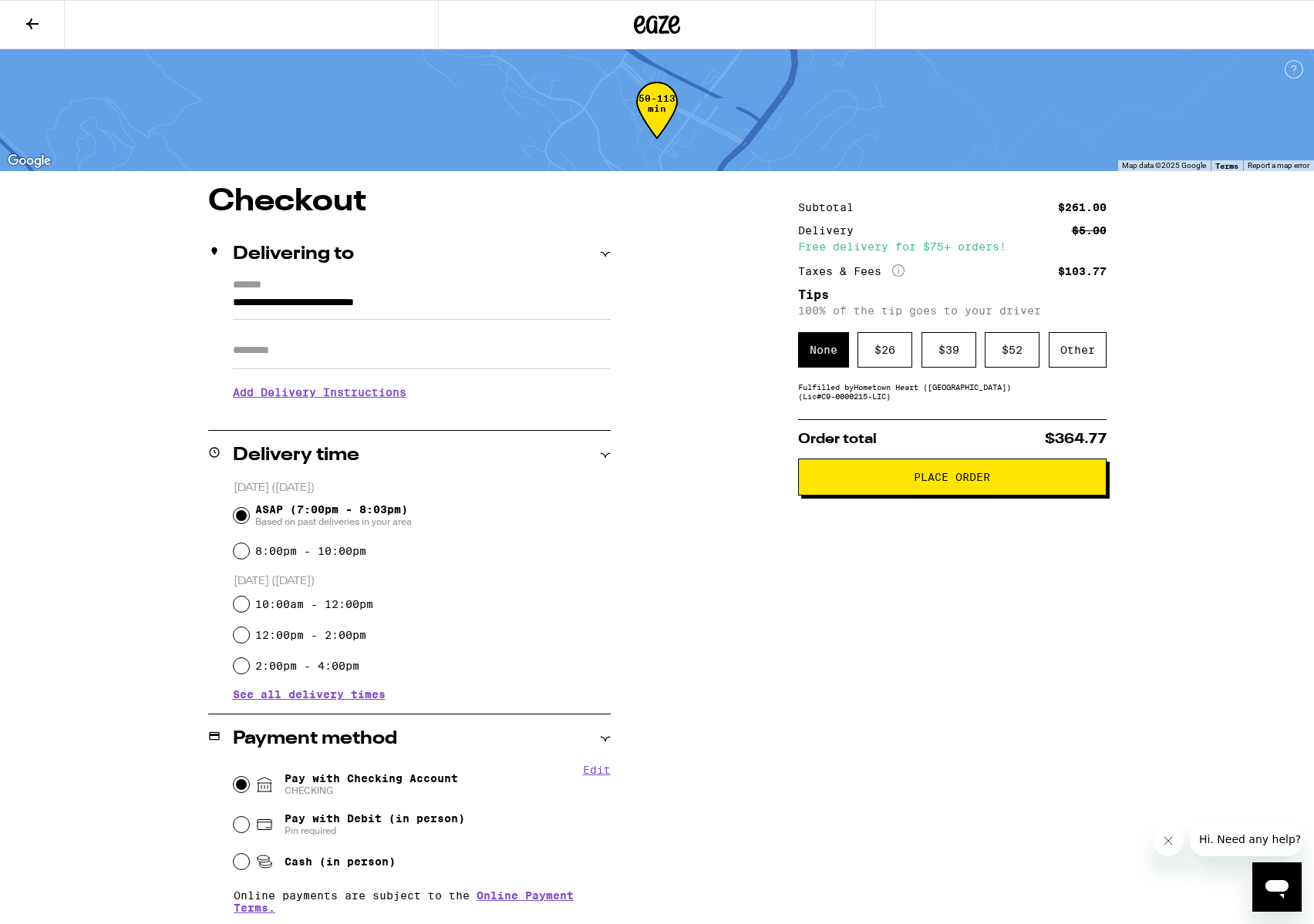
click at [280, 401] on h3 "Add Delivery Instructions" at bounding box center [422, 392] width 378 height 36
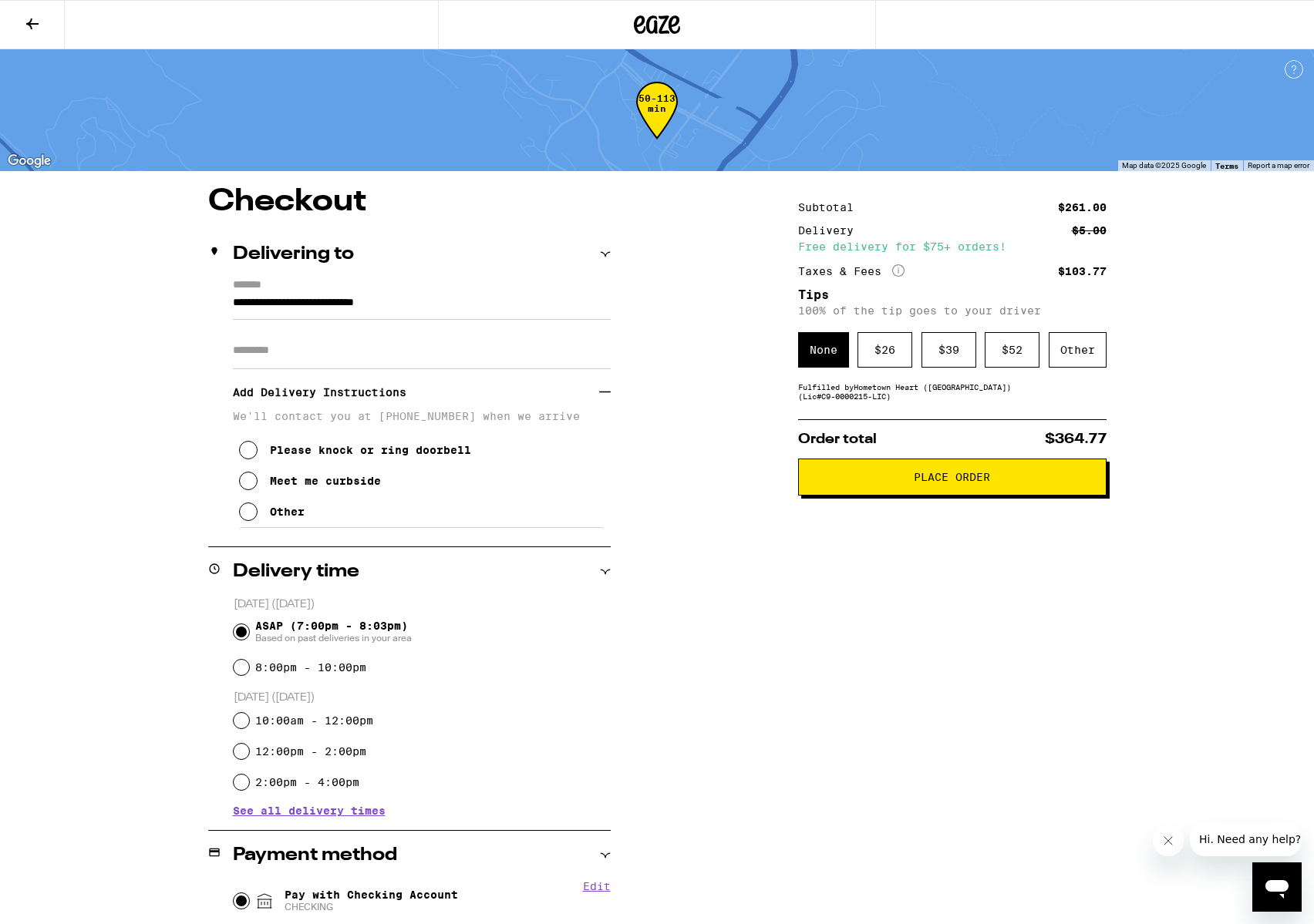
scroll to position [3, 0]
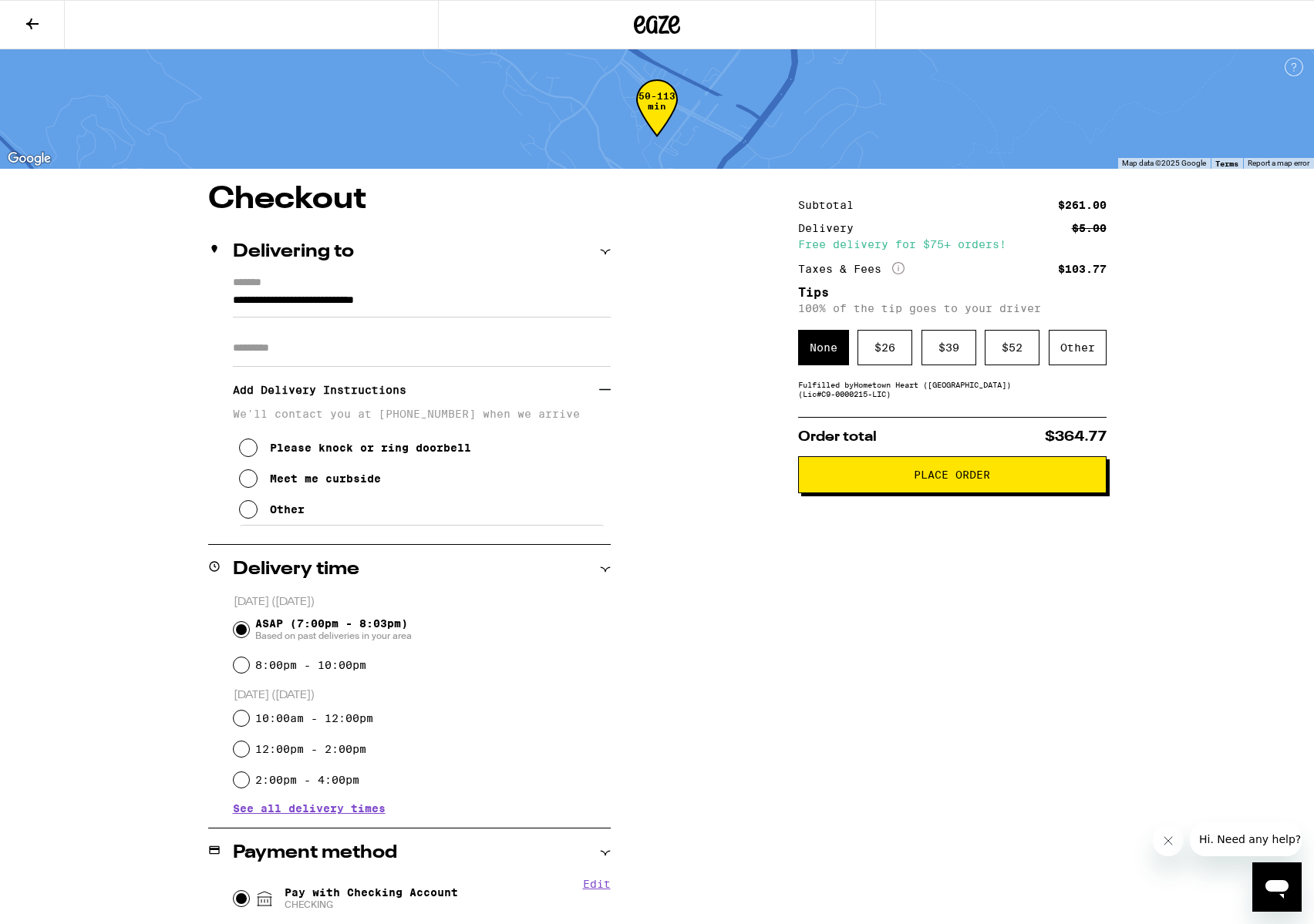
click at [252, 519] on icon at bounding box center [248, 510] width 19 height 19
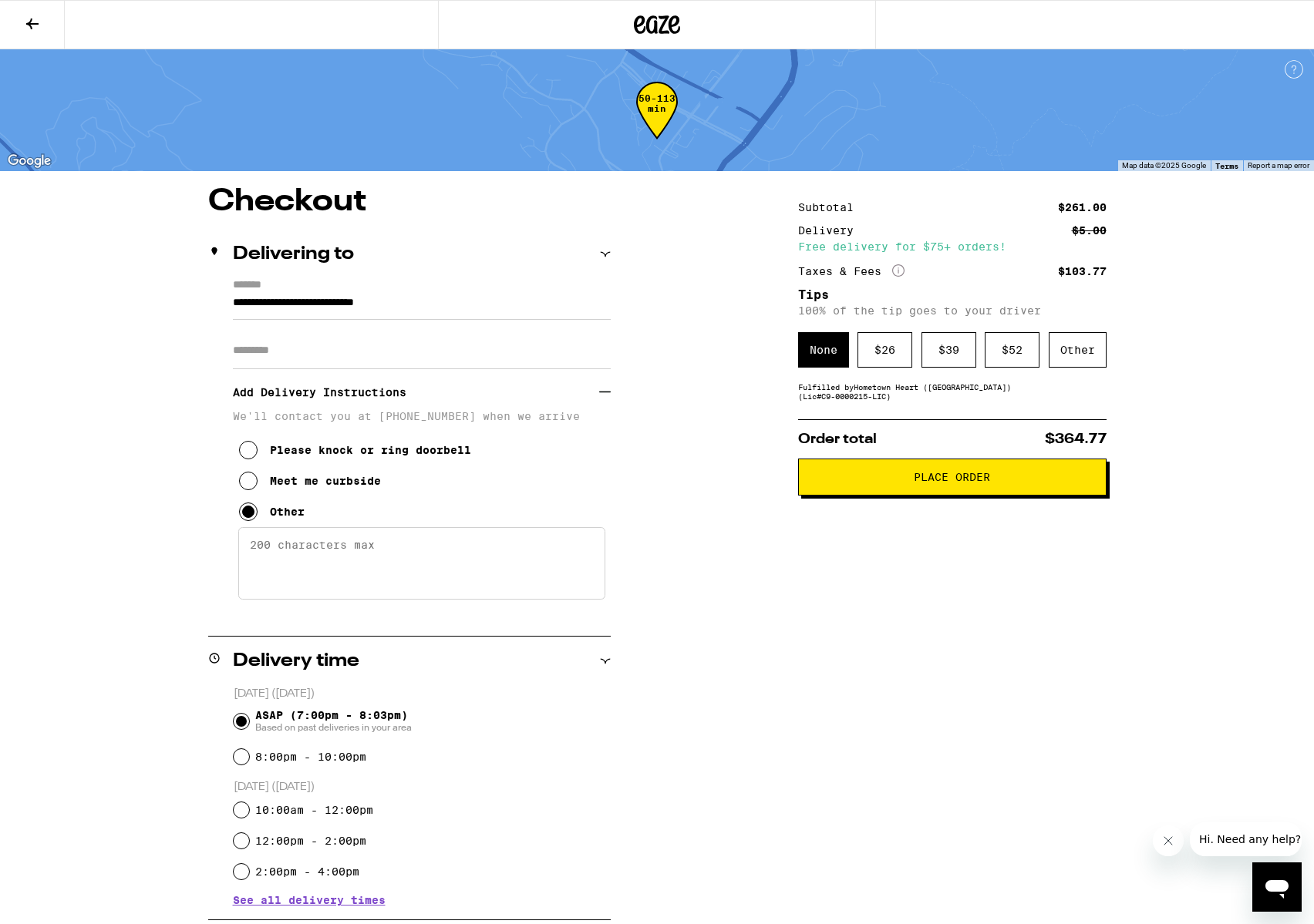
click at [296, 563] on textarea "Enter any other delivery instructions you want driver to know" at bounding box center [421, 564] width 367 height 73
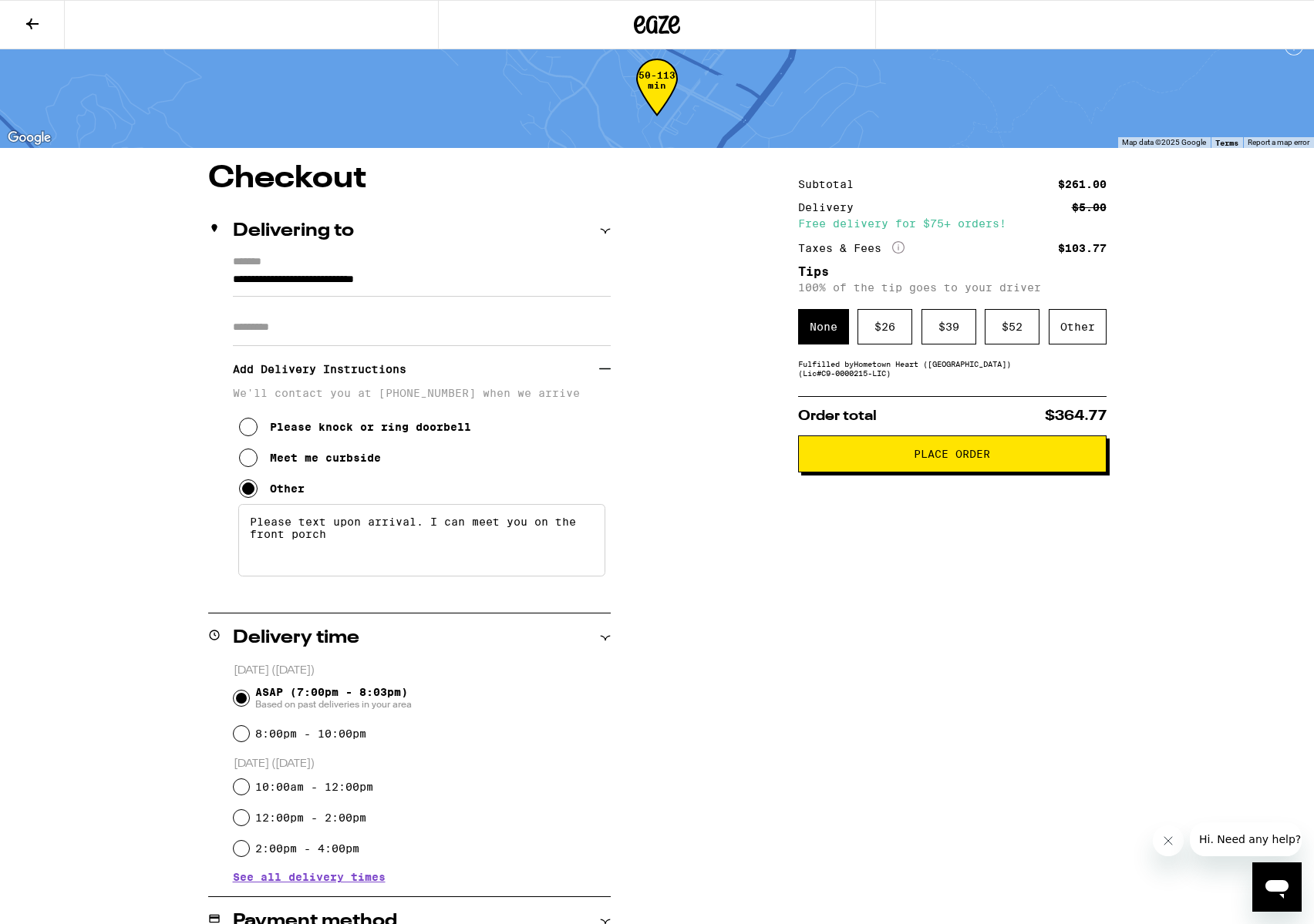
scroll to position [25, 0]
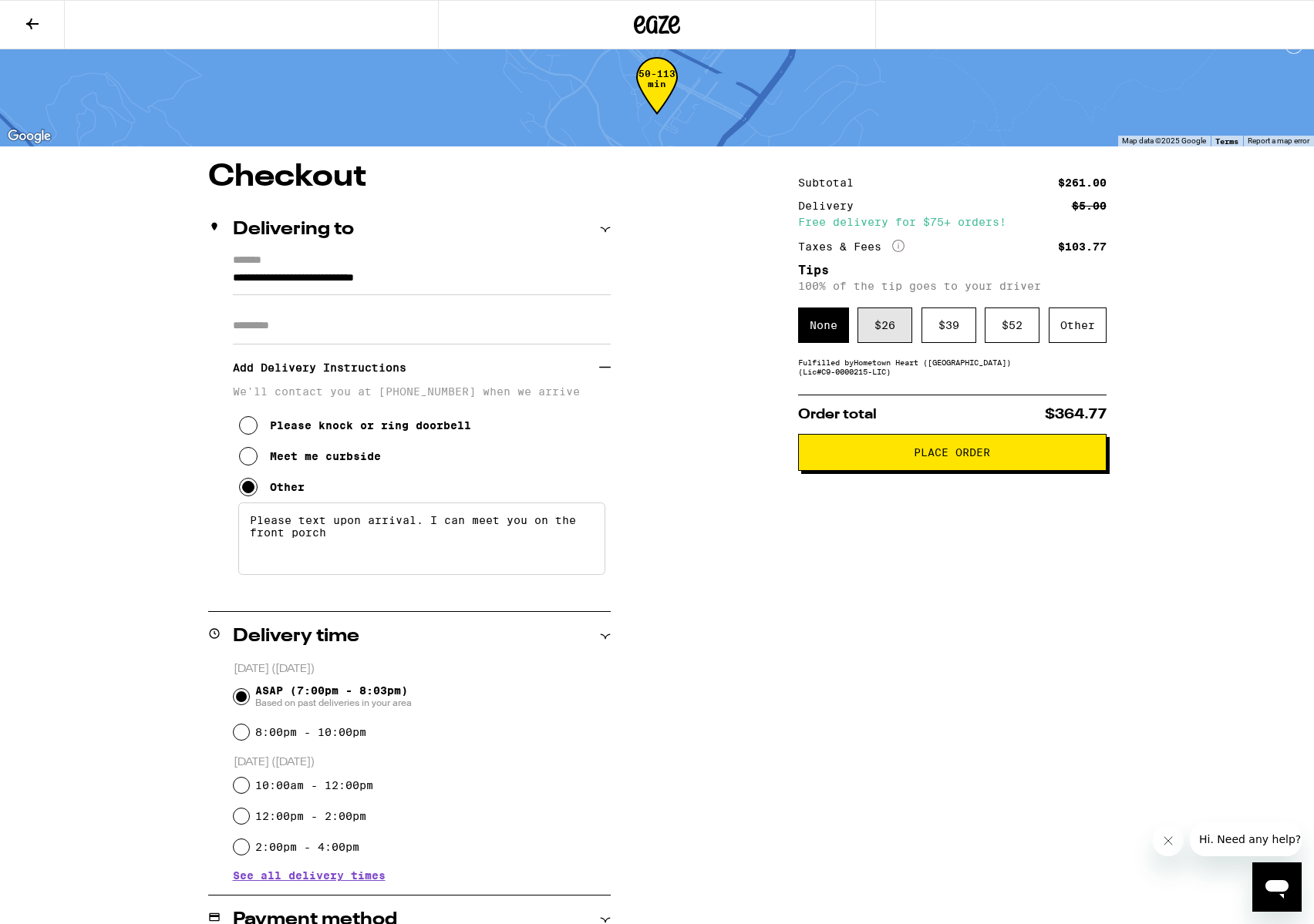
type textarea "Please text upon arrival. I can meet you on the front porch"
click at [903, 331] on div "$ 26" at bounding box center [884, 325] width 55 height 36
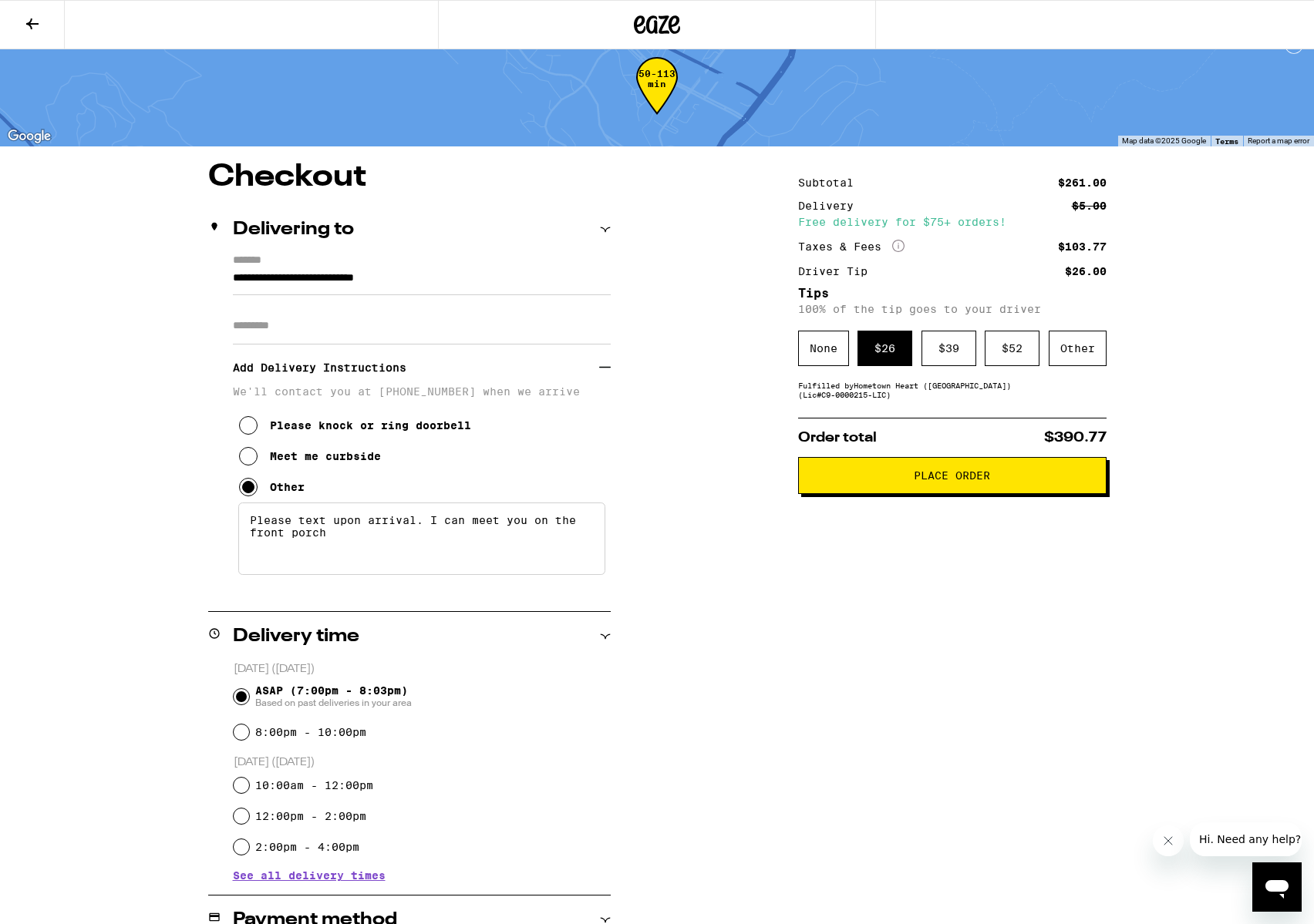
click at [1020, 481] on span "Place Order" at bounding box center [952, 475] width 282 height 11
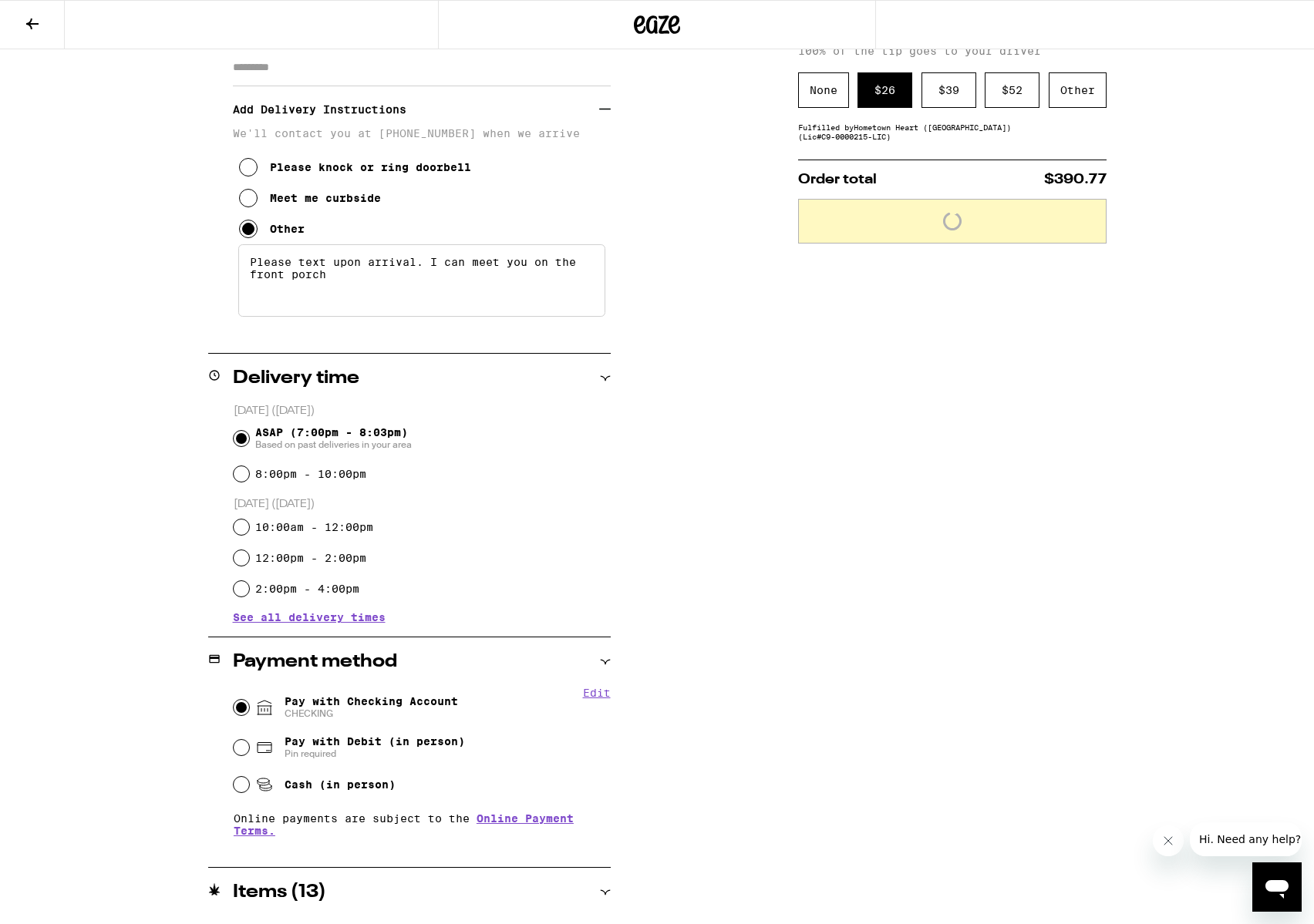
scroll to position [337, 0]
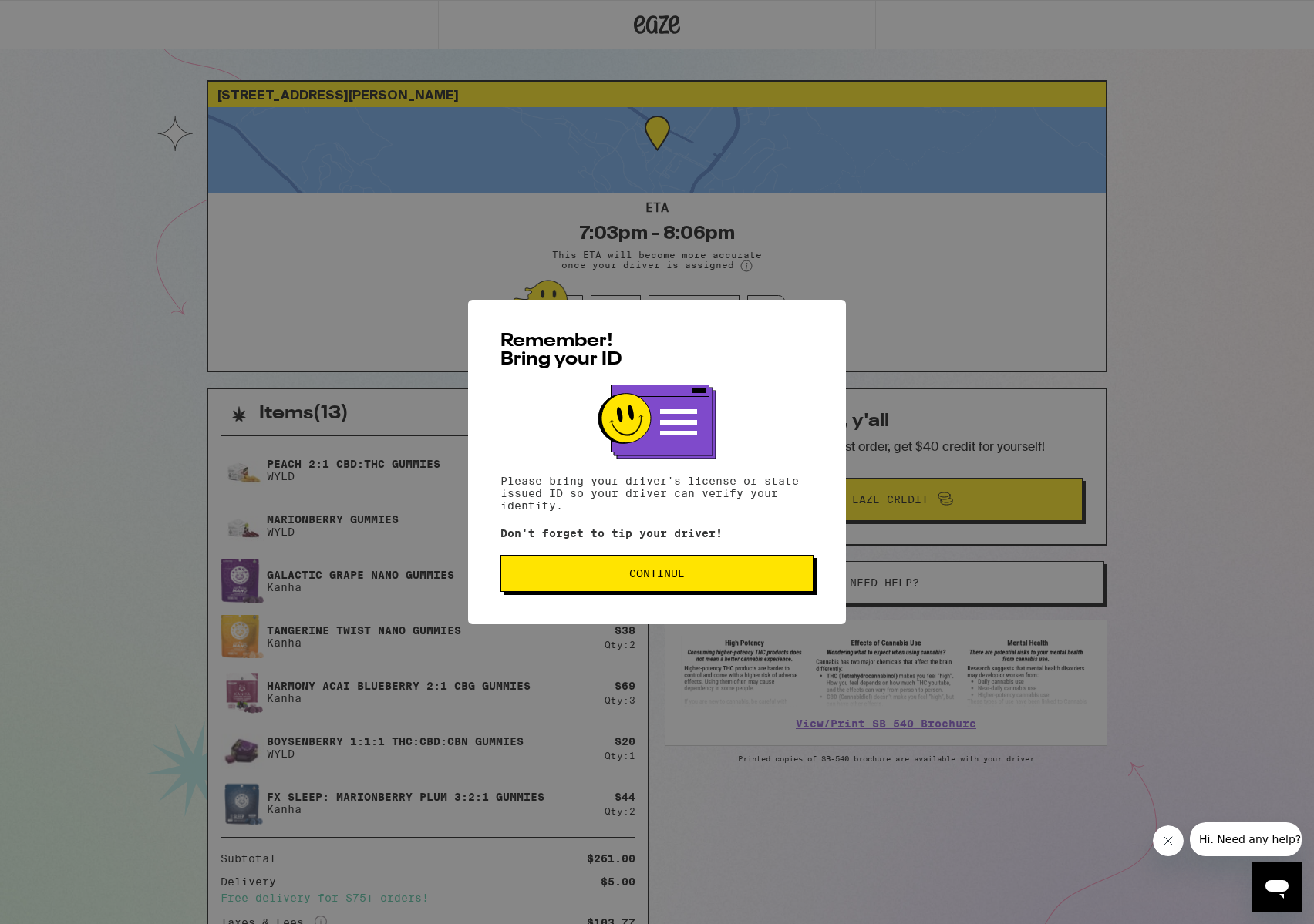
click at [546, 588] on button "Continue" at bounding box center [657, 573] width 313 height 37
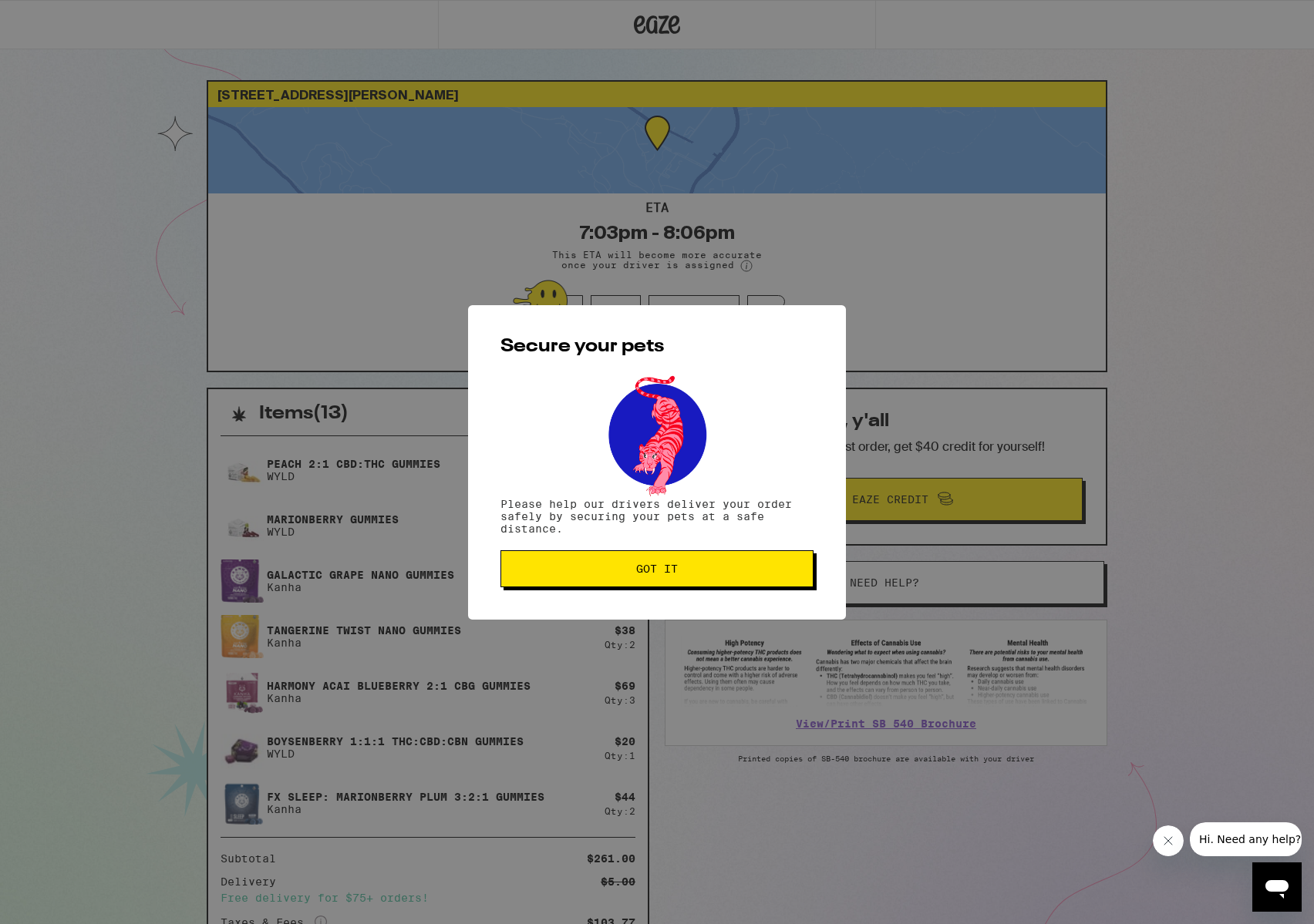
click at [546, 588] on button "Got it" at bounding box center [657, 569] width 313 height 37
